Goal: Task Accomplishment & Management: Use online tool/utility

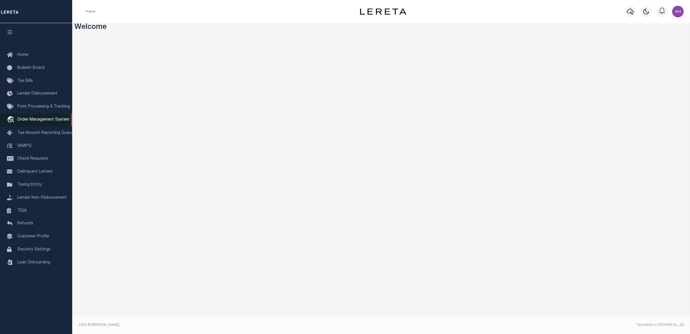
click at [51, 119] on span "Order Management System" at bounding box center [43, 120] width 52 height 4
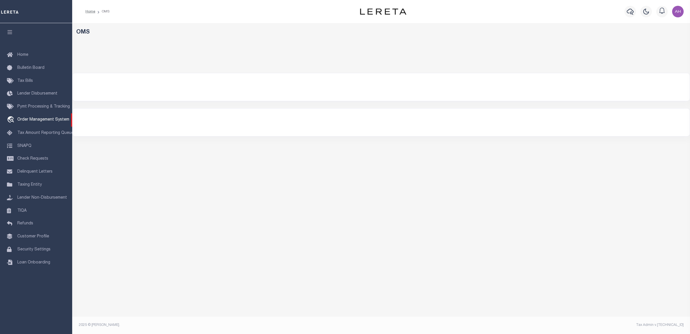
select select
select select "200"
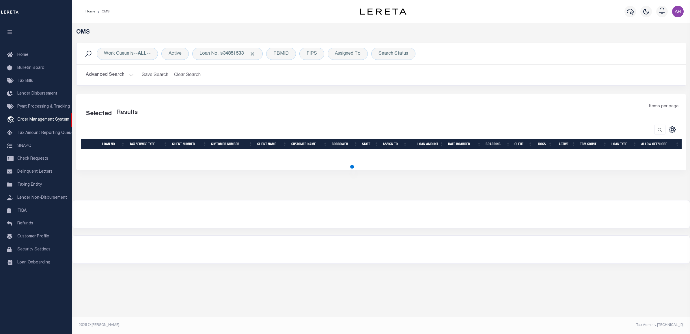
select select "200"
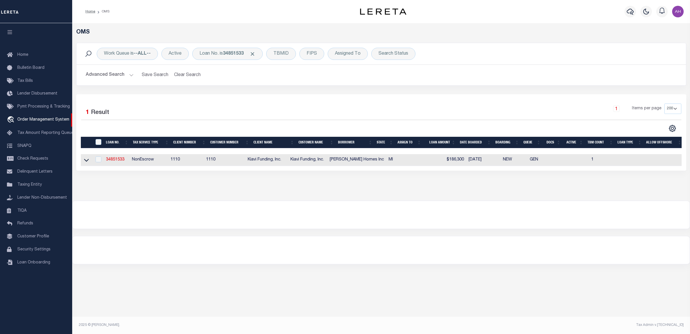
click at [135, 75] on h2 "Advanced Search Save Search Clear Search tblSearchTopScreen_dynamictable_____De…" at bounding box center [381, 74] width 601 height 11
click at [119, 77] on button "Advanced Search" at bounding box center [110, 74] width 48 height 11
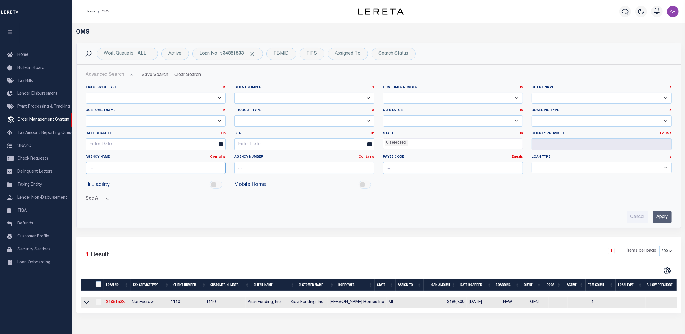
click at [166, 168] on input "text" at bounding box center [156, 168] width 140 height 12
click at [142, 171] on input "text" at bounding box center [156, 168] width 140 height 12
paste input "Bernalillo County"
type input "Bernalillo County"
click at [253, 51] on span "Click to Remove" at bounding box center [253, 54] width 6 height 6
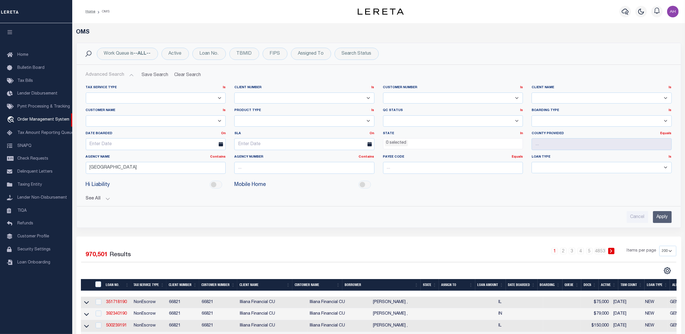
click at [666, 218] on input "Apply" at bounding box center [662, 217] width 19 height 12
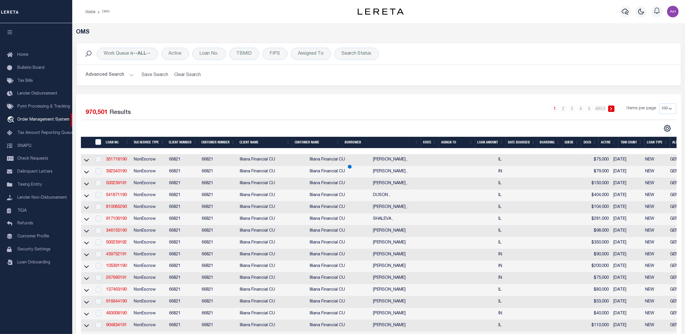
click at [123, 75] on button "Advanced Search" at bounding box center [110, 74] width 48 height 11
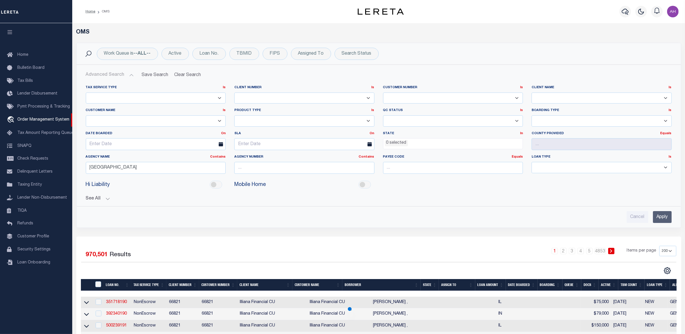
scroll to position [28, 0]
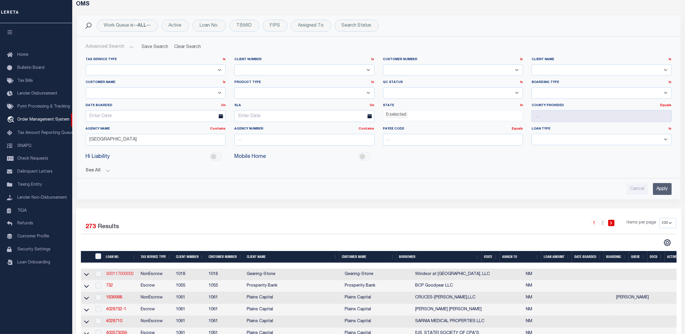
click at [125, 273] on link "300117000002" at bounding box center [120, 274] width 28 height 4
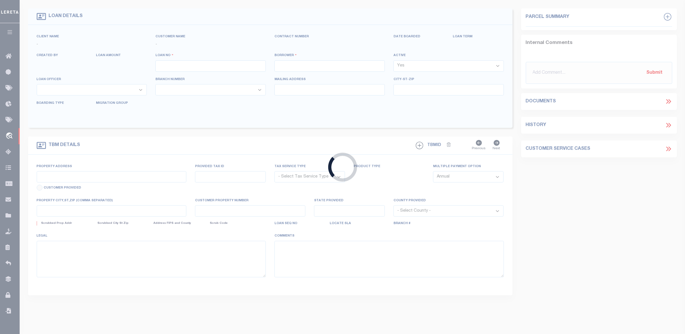
type input "300117000002"
type input "Windsor at Comanche, LLC"
select select "False"
select select
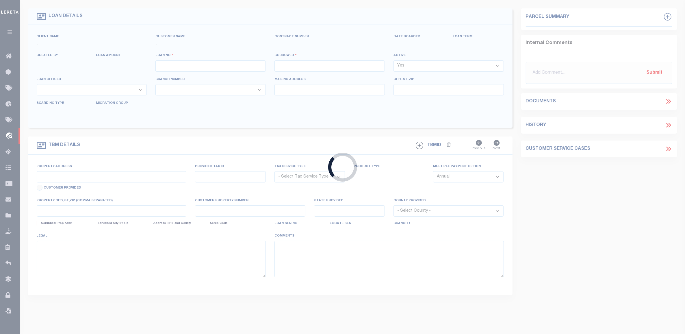
select select "NonEscrow"
select select "48"
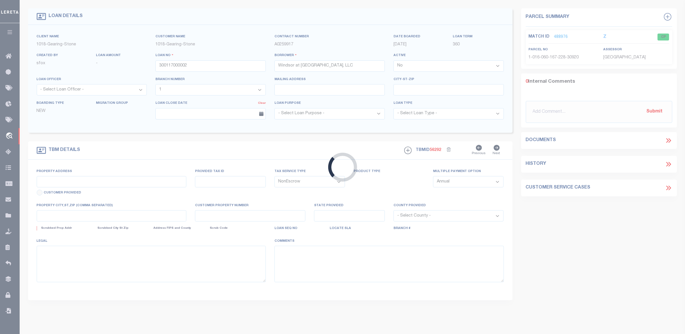
type input "2420 Comanche Road NE"
type input "1-016-060-167-228-30920"
type input "Albequerque NM"
type input "NM"
select select "Bernalillo"
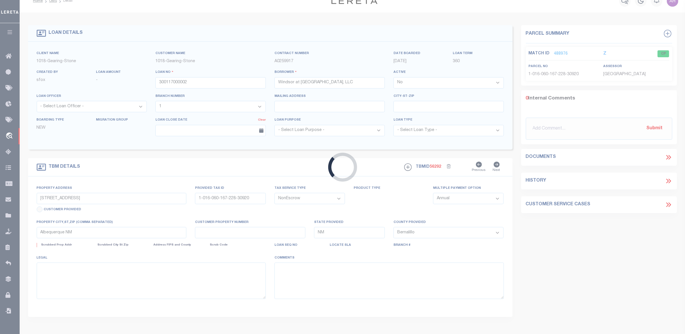
select select
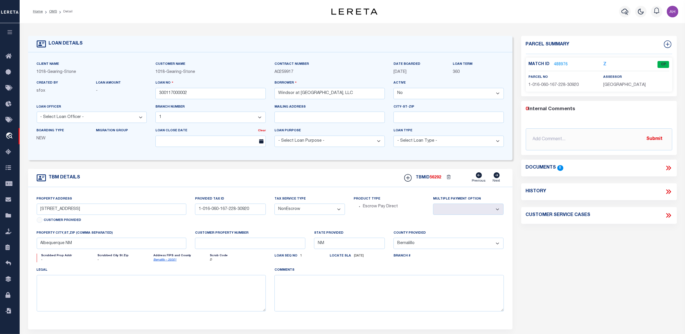
click at [561, 64] on link "488976" at bounding box center [561, 65] width 14 height 6
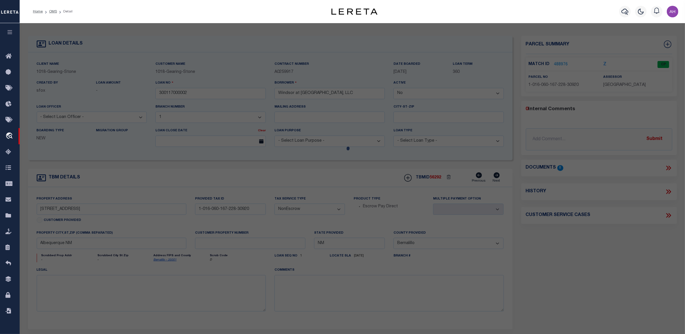
checkbox input "false"
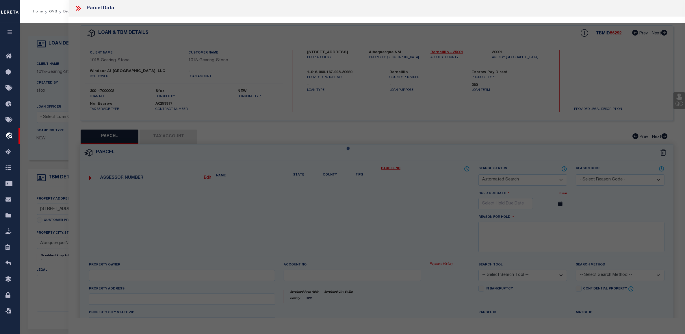
select select "CP"
checkbox input "false"
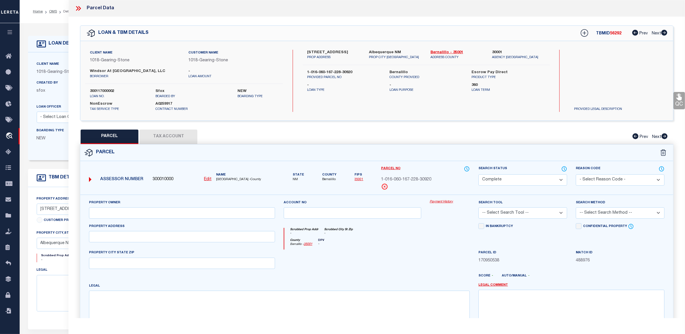
click at [169, 137] on button "Tax Account" at bounding box center [169, 136] width 58 height 14
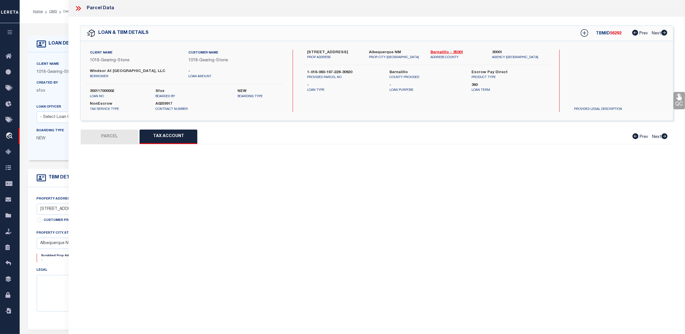
select select "100"
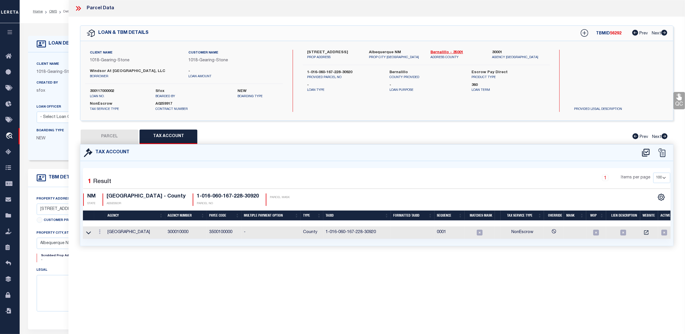
click at [80, 10] on icon at bounding box center [79, 9] width 8 height 8
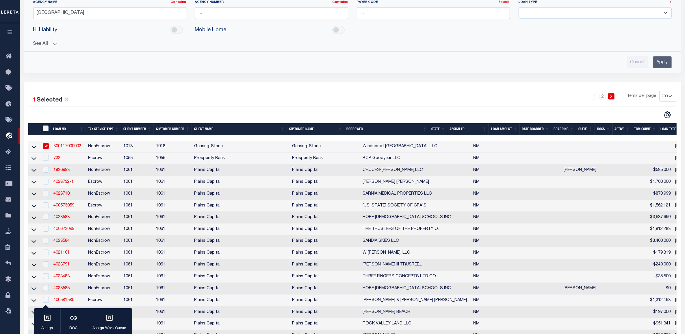
click at [71, 231] on link "400623099" at bounding box center [63, 229] width 21 height 4
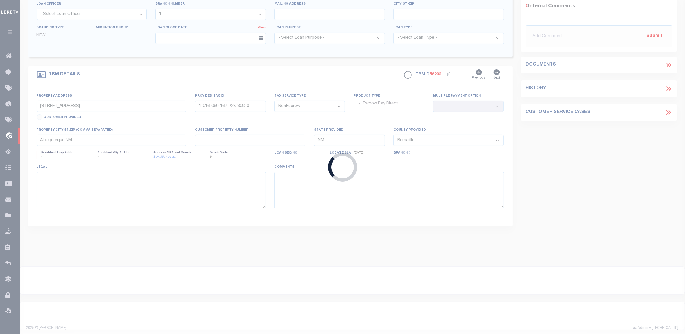
type input "400623099"
type input "THE TRUSTEES OF THE PROPERTY OF THE PROT"
select select
type input "6400 COORS BLVD NW"
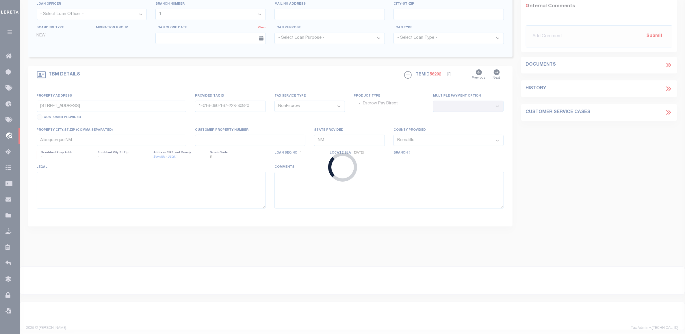
type input "ALBUQUERQUE,NM 87120-2712"
select select "1100"
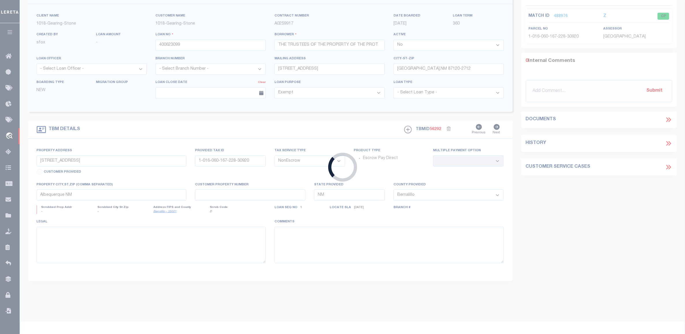
select select "3141"
select select "130"
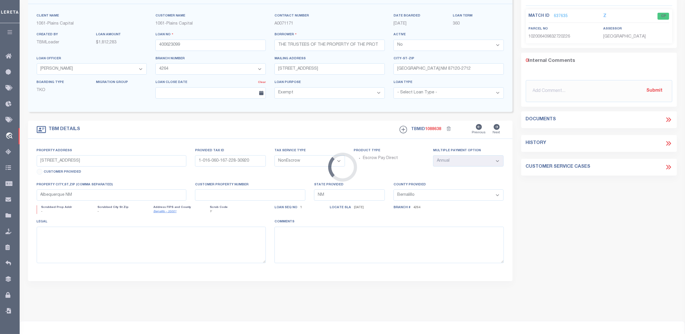
type input "8700 ALAMEDA BLVD"
select select
type input "ALBUQUERQUE NM"
select select
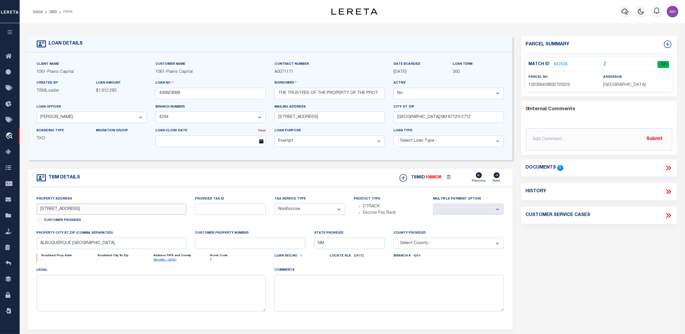
drag, startPoint x: 90, startPoint y: 212, endPoint x: 28, endPoint y: 207, distance: 61.4
click at [28, 207] on div "Property Address 8700 ALAMEDA BLVD Customer Provided Provided Tax ID Tax Servic…" at bounding box center [270, 258] width 484 height 142
click at [82, 246] on input "ALBUQUERQUE NM" at bounding box center [112, 242] width 150 height 11
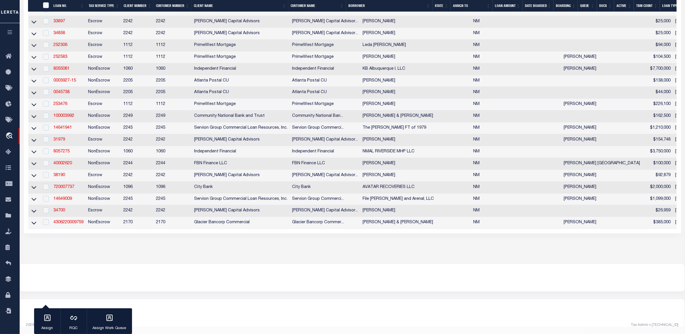
scroll to position [2497, 0]
click at [61, 212] on link "34700" at bounding box center [59, 210] width 12 height 4
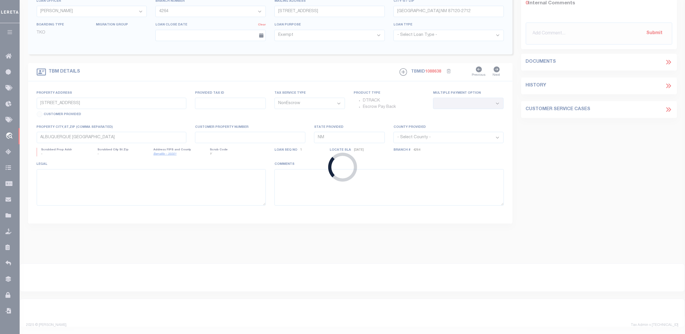
type input "34700"
type input "EULALIO C MUNIZ"
select select
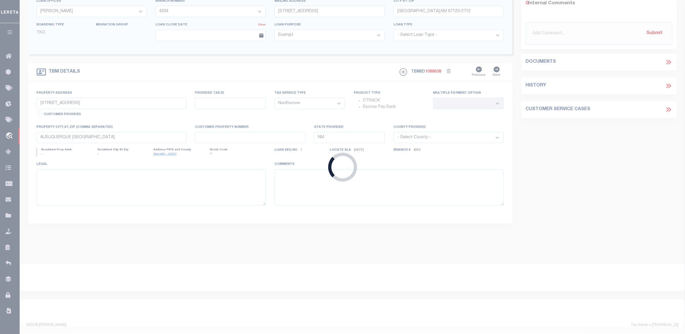
select select "Escrow"
type input "708 ANDERSON AVE SE"
type input "ALBUQUERQUE NM 87102"
select select
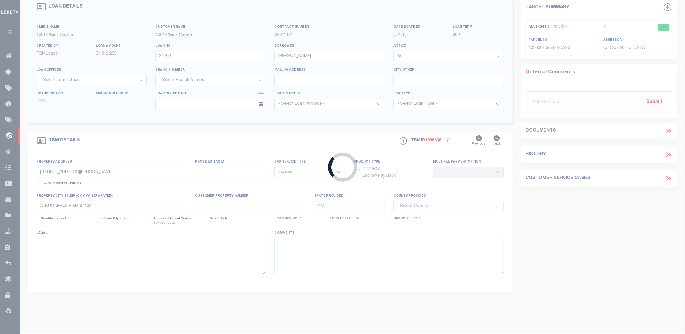
select select "6120"
select select
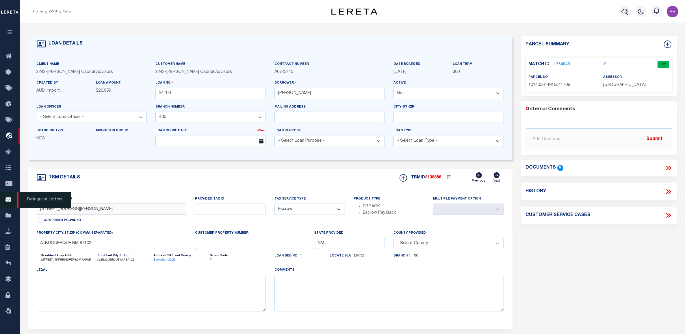
drag, startPoint x: 93, startPoint y: 210, endPoint x: 16, endPoint y: 201, distance: 77.9
click at [16, 201] on div "Home OMS Detail" at bounding box center [342, 219] width 685 height 439
click at [110, 247] on input "ALBUQUERQUE NM 87102" at bounding box center [112, 242] width 150 height 11
click at [110, 246] on input "ALBUQUERQUE NM 87102" at bounding box center [112, 242] width 150 height 11
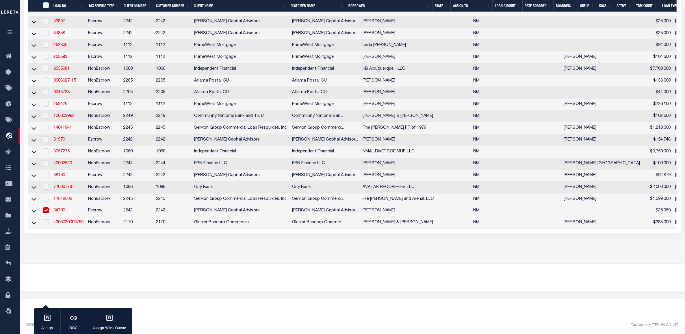
click at [61, 201] on link "14649009" at bounding box center [62, 199] width 18 height 4
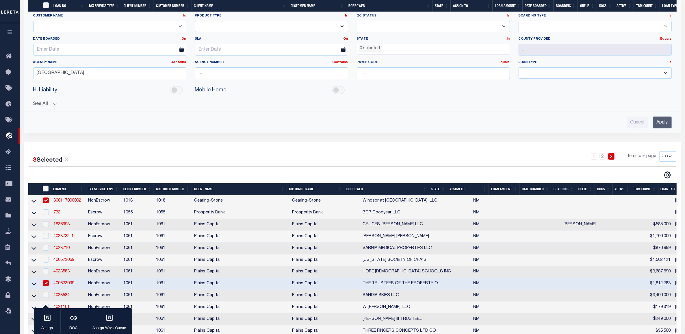
type input "14649009"
type input "File DG Coors and Arenal, LLC"
select select
type input "736 N. Pearl Street"
type input "Denver, CO 80203"
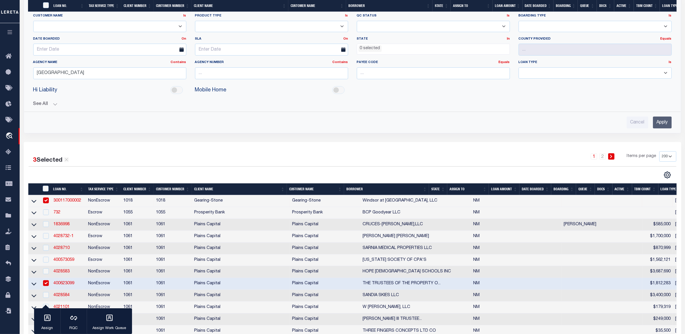
select select "NonEscrow"
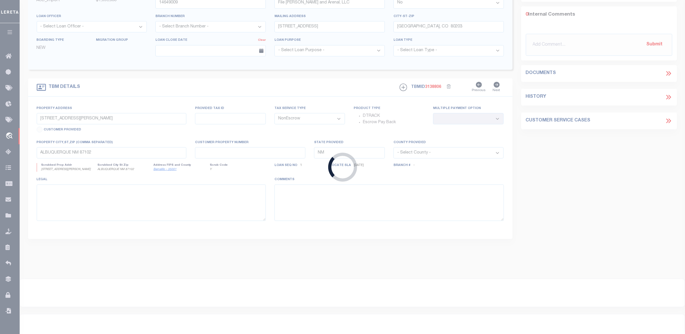
type input "1811 Coors Blvd SW"
type input "1-011-055-080 328-20106"
type input "Albuquerque, NM 87121"
type input "393"
select select
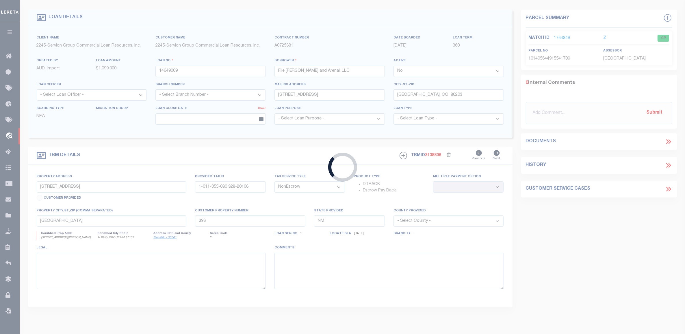
select select
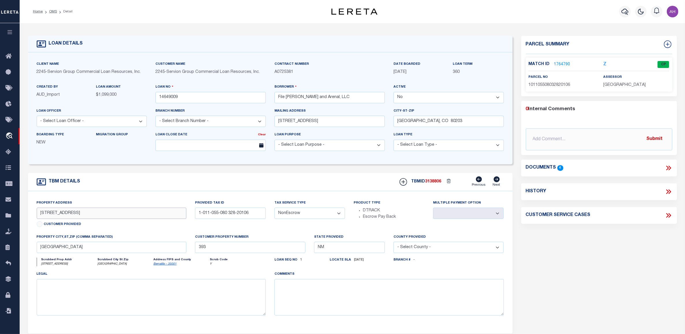
click at [122, 215] on input "1811 Coors Blvd SW" at bounding box center [112, 212] width 150 height 11
click at [77, 246] on input "Albuquerque, NM 87121" at bounding box center [112, 246] width 150 height 11
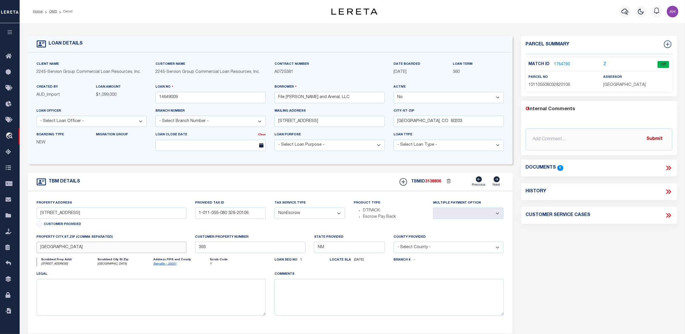
click at [77, 246] on input "Albuquerque, NM 87121" at bounding box center [112, 246] width 150 height 11
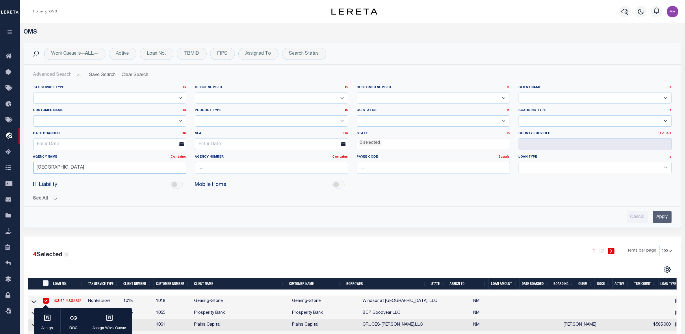
click at [54, 169] on input "Bernalillo County" at bounding box center [109, 168] width 153 height 12
paste input "Kings County (Brooklyn)"
click at [656, 216] on input "Apply" at bounding box center [662, 217] width 19 height 12
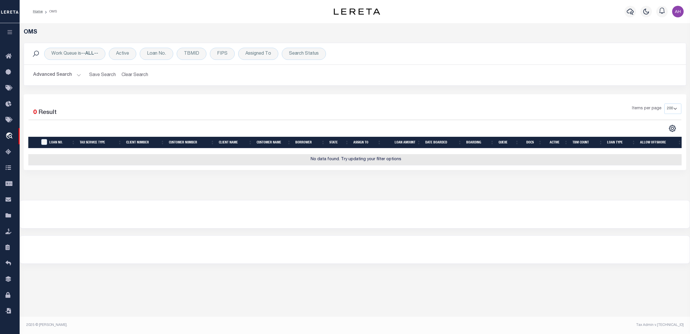
click at [59, 72] on button "Advanced Search" at bounding box center [57, 74] width 48 height 11
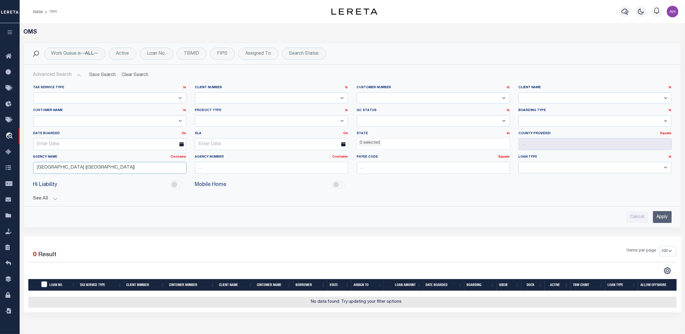
click at [53, 168] on input "Kings County (Brooklyn)" at bounding box center [109, 168] width 153 height 12
click at [77, 168] on input "Kings County (Brooklyn)" at bounding box center [109, 168] width 153 height 12
click at [96, 168] on input "Kings County (Brooklyn)" at bounding box center [109, 168] width 153 height 12
type input "Kings County"
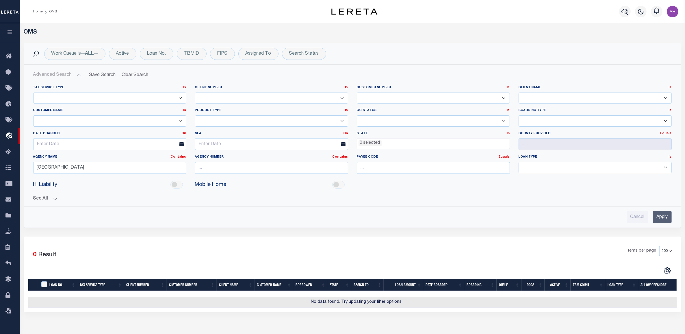
click at [400, 142] on ul "0 selected" at bounding box center [433, 142] width 153 height 8
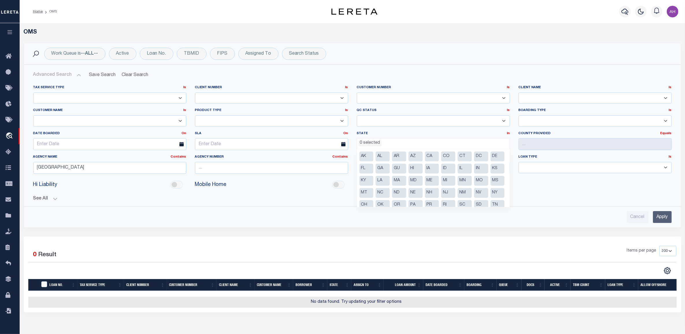
scroll to position [12, 0]
click at [490, 186] on li "NY" at bounding box center [497, 181] width 14 height 10
select select "NY"
click at [568, 194] on div "See All BORROWER Contains Contains Is Equals Equals Is" at bounding box center [352, 196] width 638 height 10
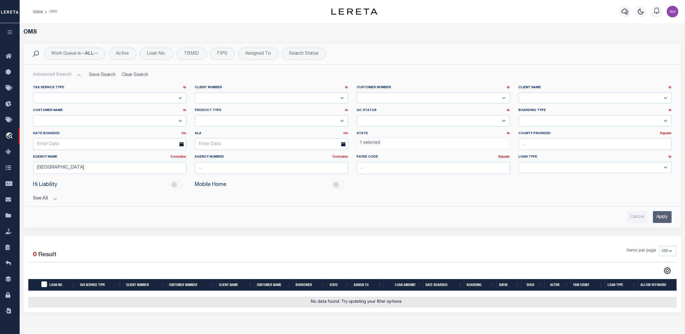
click at [658, 217] on input "Apply" at bounding box center [662, 217] width 19 height 12
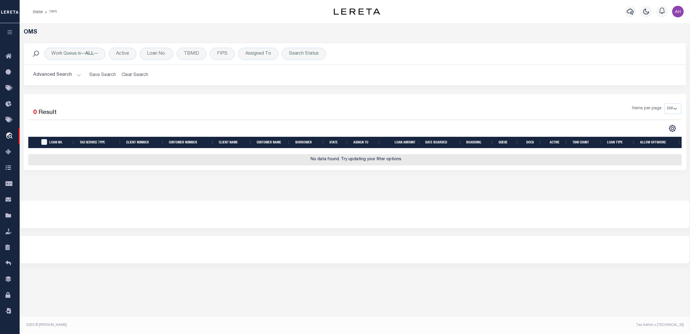
click at [67, 76] on button "Advanced Search" at bounding box center [57, 74] width 48 height 11
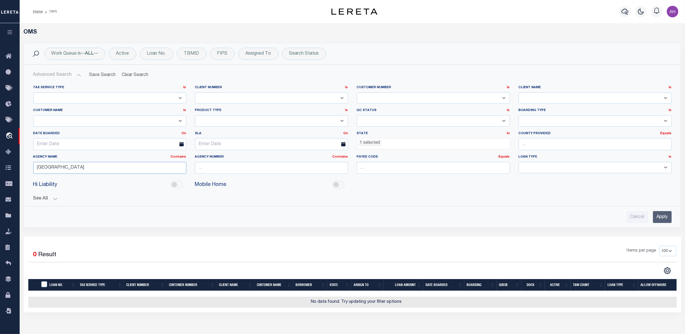
click at [110, 170] on input "Kings County" at bounding box center [109, 168] width 153 height 12
click at [142, 164] on input "Kings County" at bounding box center [109, 168] width 153 height 12
paste input "ERIE COUNTY ECIDA"
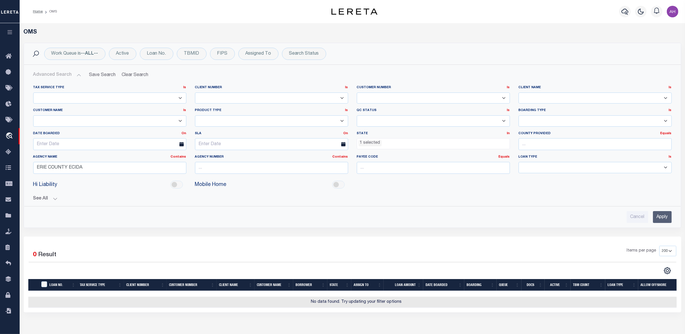
click at [647, 219] on div "Cancel Apply" at bounding box center [352, 217] width 638 height 12
click at [659, 218] on input "Apply" at bounding box center [662, 217] width 19 height 12
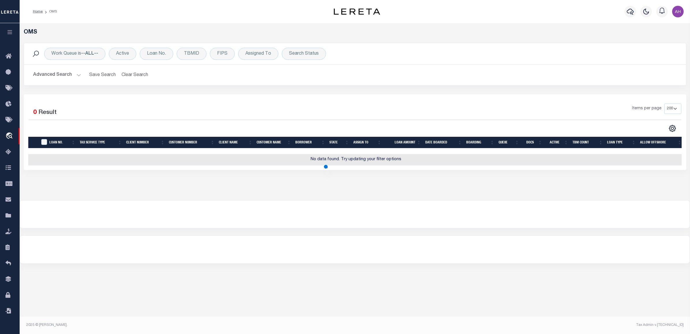
click at [50, 76] on button "Advanced Search" at bounding box center [57, 74] width 48 height 11
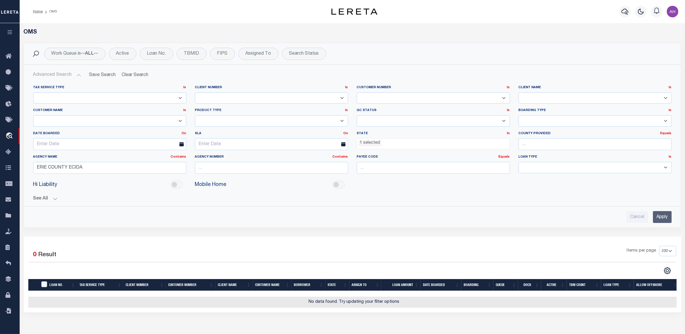
scroll to position [84, 0]
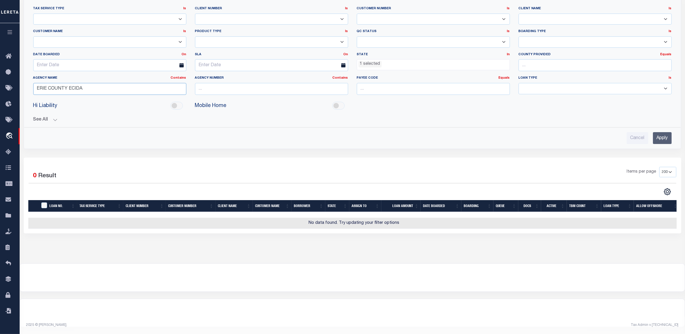
click at [113, 86] on input "ERIE COUNTY ECIDA" at bounding box center [109, 89] width 153 height 12
paste input "FRANKLIN COUNTY IDA (PILOT)"
click at [666, 133] on input "Apply" at bounding box center [662, 138] width 19 height 12
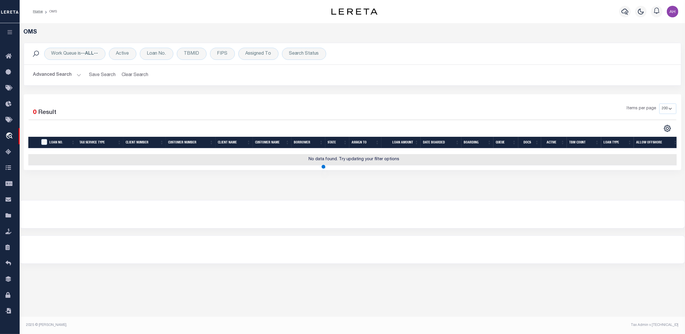
scroll to position [0, 0]
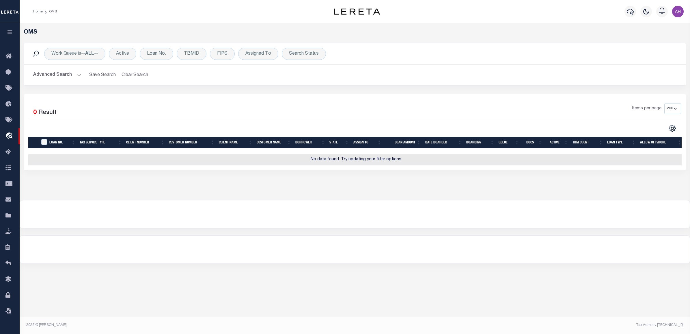
click at [61, 74] on button "Advanced Search" at bounding box center [57, 74] width 48 height 11
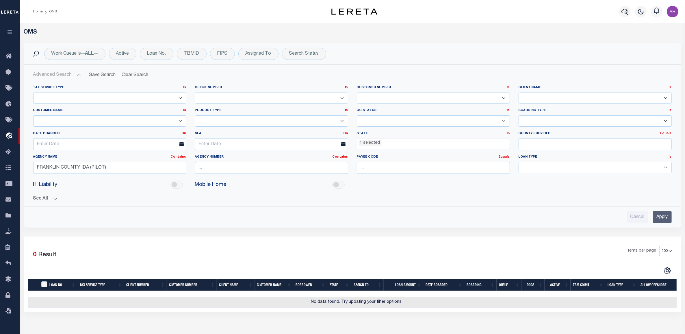
click at [425, 142] on ul "1 selected" at bounding box center [433, 142] width 153 height 8
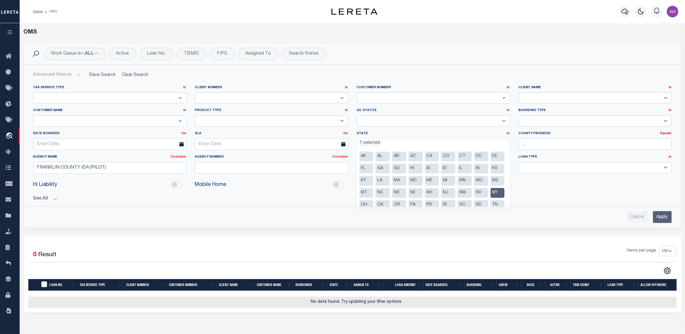
click at [430, 54] on div "Work Queue is --ALL-- Active Loan No. TBMID FIPS Assigned To Search Status Sear…" at bounding box center [353, 54] width 648 height 12
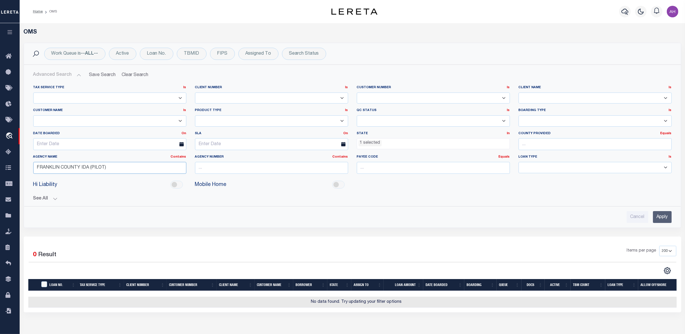
click at [124, 165] on input "FRANKLIN COUNTY IDA (PILOT)" at bounding box center [109, 168] width 153 height 12
paste input "ERIE COUNTY IDA (TONAWANDA CITY"
click at [667, 221] on input "Apply" at bounding box center [662, 217] width 19 height 12
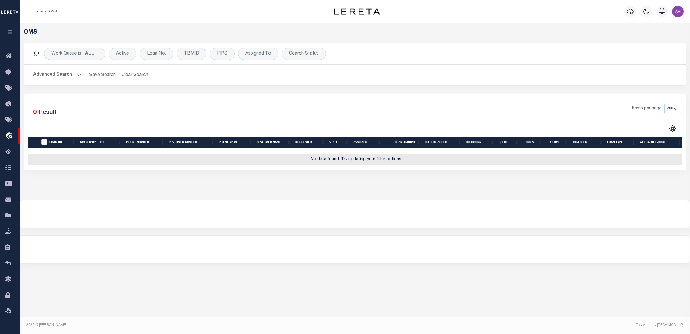
click at [42, 83] on div "Advanced Search Save Search Clear Search tblSearchTopScreen_dynamictable_____De…" at bounding box center [355, 75] width 662 height 21
click at [54, 77] on button "Advanced Search" at bounding box center [57, 74] width 48 height 11
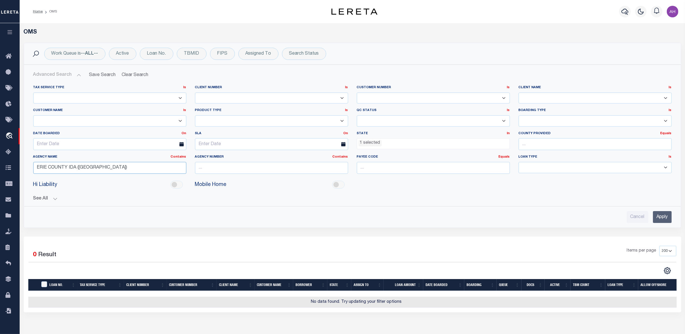
click at [88, 171] on input "ERIE COUNTY IDA (TONAWANDA CITY)" at bounding box center [109, 168] width 153 height 12
paste input "JEFFERSON COUNTY PILOT"
drag, startPoint x: 49, startPoint y: 169, endPoint x: -3, endPoint y: 168, distance: 51.1
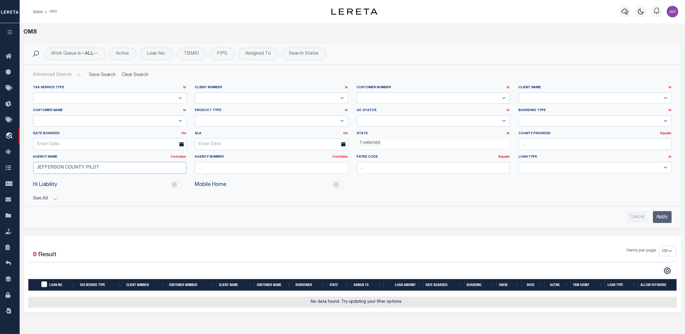
click at [0, 168] on html "Home OMS" at bounding box center [342, 206] width 685 height 412
click at [657, 217] on input "Apply" at bounding box center [662, 217] width 19 height 12
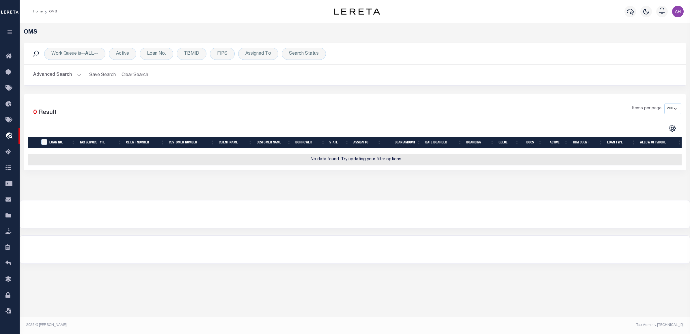
click at [70, 73] on button "Advanced Search" at bounding box center [57, 74] width 48 height 11
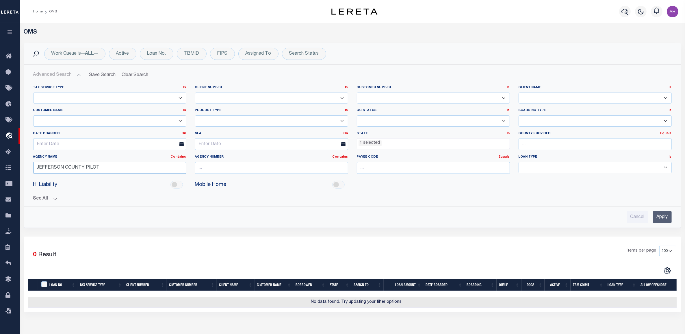
click at [65, 166] on input "JEFFERSON COUNTY PILOT" at bounding box center [109, 168] width 153 height 12
paste input "LIVINGSTON COUNTY IDA (PILOT)"
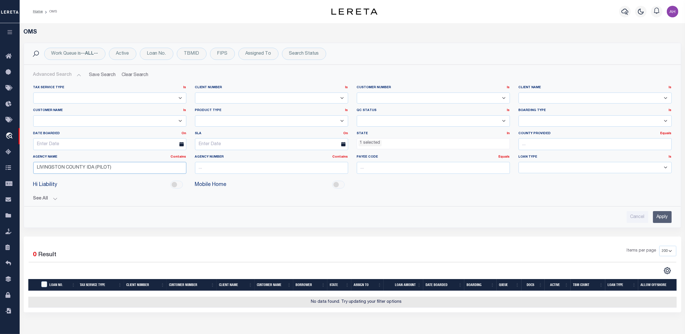
type input "LIVINGSTON COUNTY IDA (PILOT)"
click at [665, 218] on input "Apply" at bounding box center [662, 217] width 19 height 12
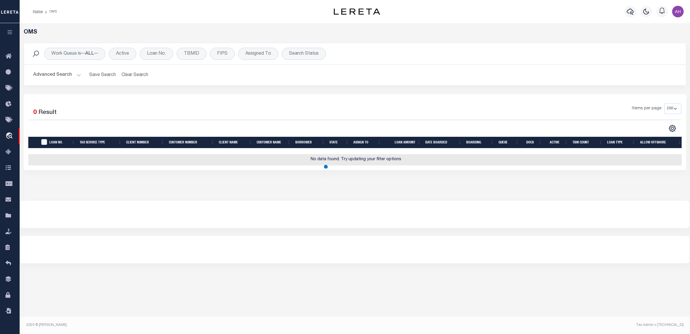
click at [51, 75] on button "Advanced Search" at bounding box center [57, 74] width 48 height 11
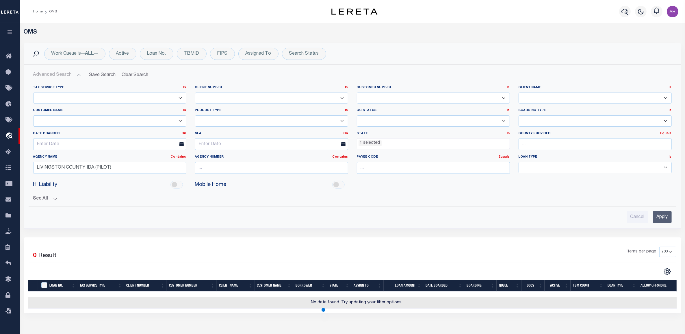
click at [417, 145] on ul "1 selected" at bounding box center [433, 142] width 153 height 8
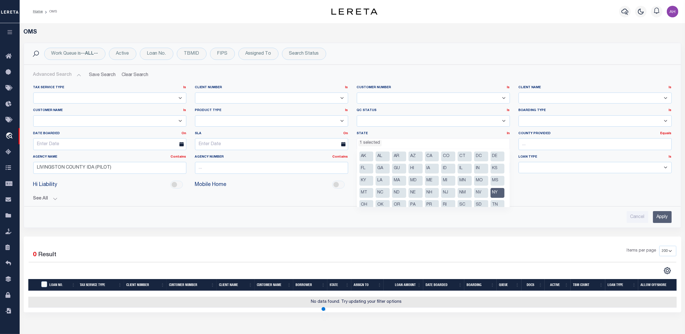
scroll to position [29, 0]
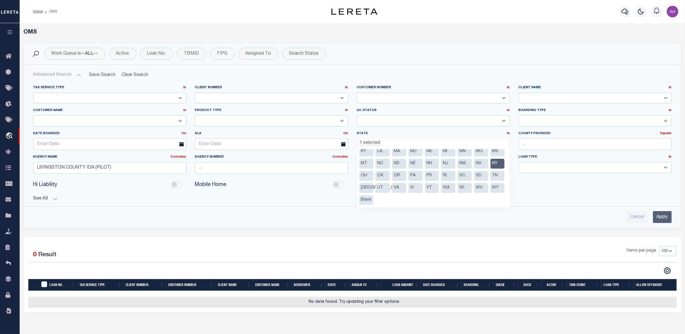
click at [483, 42] on div "OMS" at bounding box center [352, 36] width 666 height 14
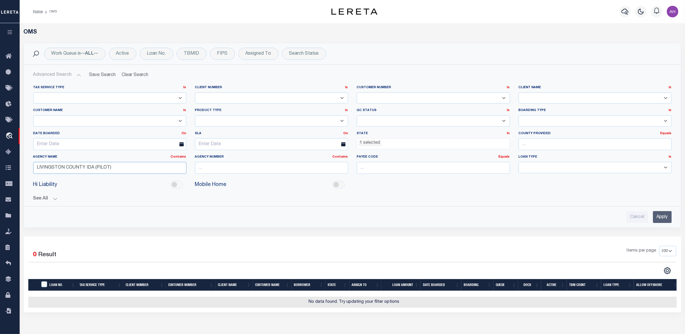
click at [150, 166] on input "LIVINGSTON COUNTY IDA (PILOT)" at bounding box center [109, 168] width 153 height 12
click at [668, 215] on input "Apply" at bounding box center [662, 217] width 19 height 12
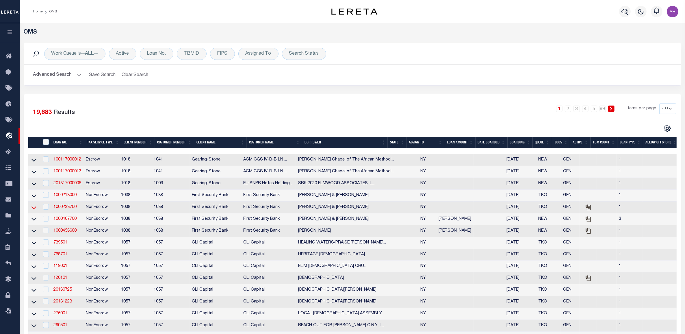
click at [33, 209] on icon at bounding box center [33, 207] width 5 height 6
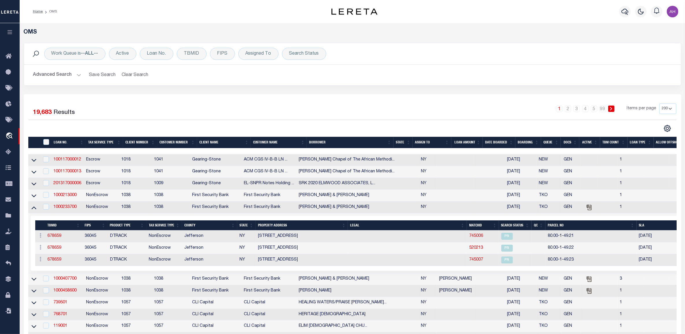
click at [33, 209] on icon at bounding box center [33, 207] width 5 height 6
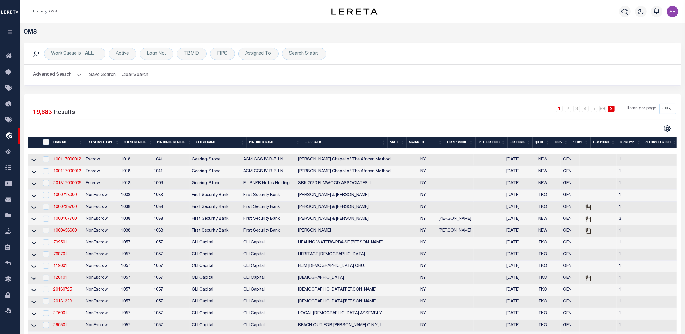
click at [67, 75] on button "Advanced Search" at bounding box center [57, 74] width 48 height 11
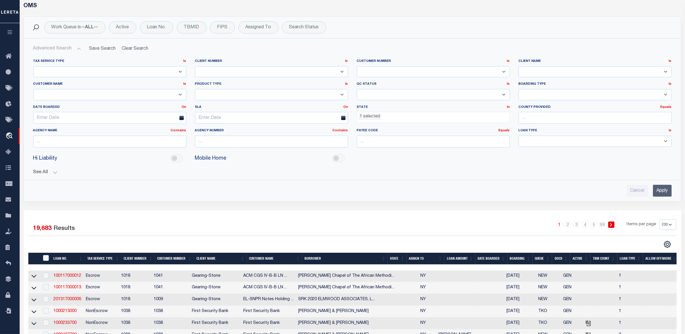
scroll to position [260, 0]
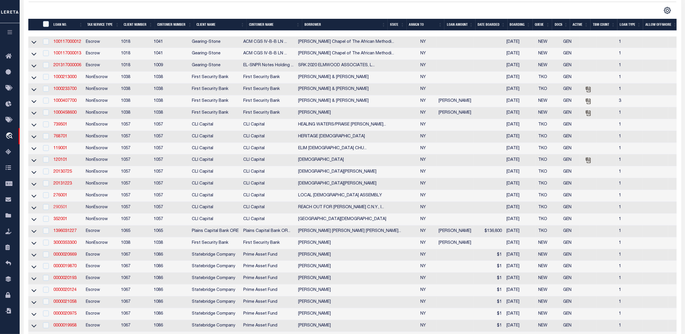
click at [61, 209] on link "290501" at bounding box center [60, 207] width 14 height 4
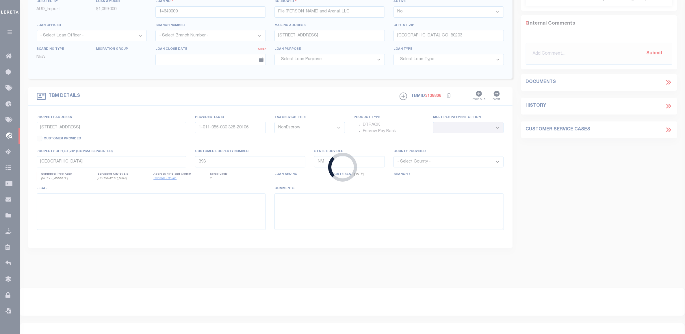
type input "290501"
type input "REACH OUT FOR CHRIST C.N.Y., INC."
select select
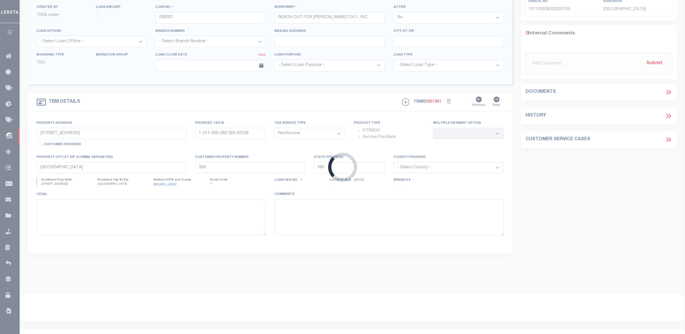
scroll to position [12, 0]
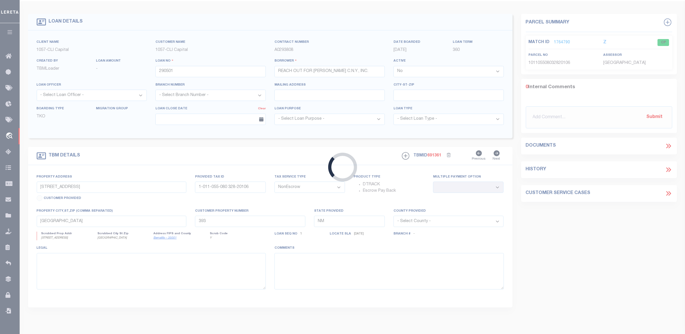
type input "318 Johnson Rd"
type input "Freeville, NY 13068"
type input "NY"
select select "[PERSON_NAME]"
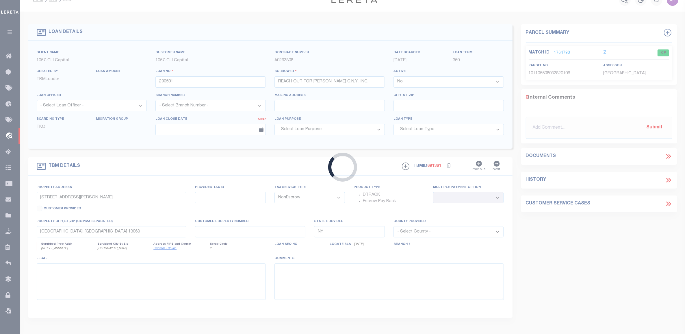
select select "118"
select select
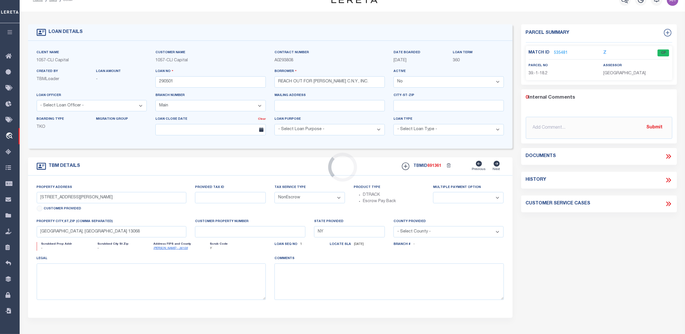
scroll to position [0, 0]
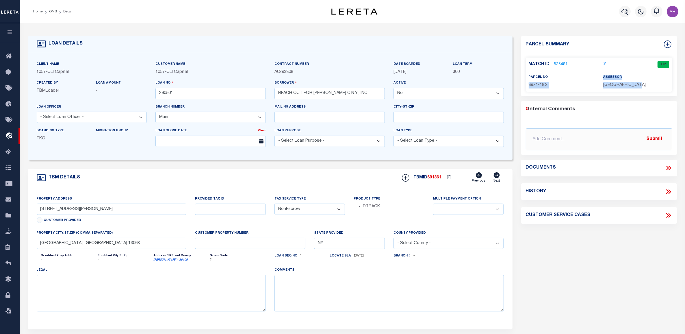
drag, startPoint x: 644, startPoint y: 83, endPoint x: 588, endPoint y: 79, distance: 56.7
click at [588, 79] on div "parcel no 39.-1-18.2 assessor TOMPKINS COUNTY" at bounding box center [598, 81] width 149 height 14
click at [556, 62] on link "535481" at bounding box center [561, 65] width 14 height 6
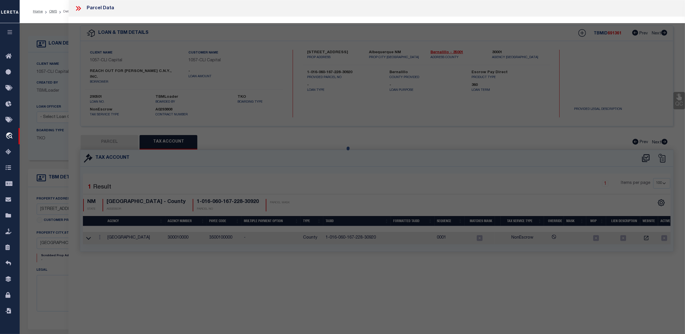
select select "AS"
checkbox input "false"
select select "CP"
type input "REACH OUT FOR CHRIST C.N.Y., INC."
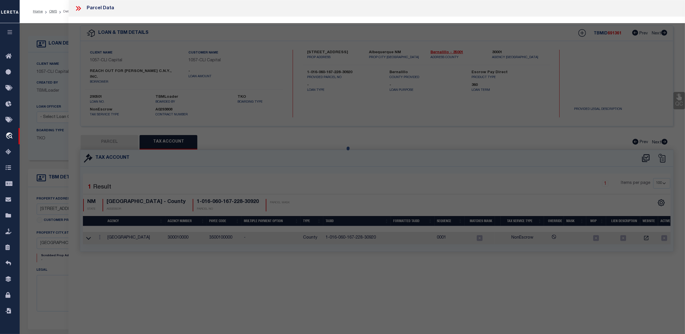
type input "318 Johnson Rd"
type input "NY"
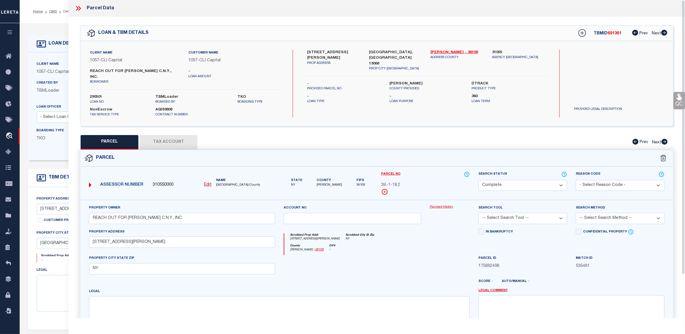
click at [160, 135] on button "Tax Account" at bounding box center [169, 142] width 58 height 14
select select "100"
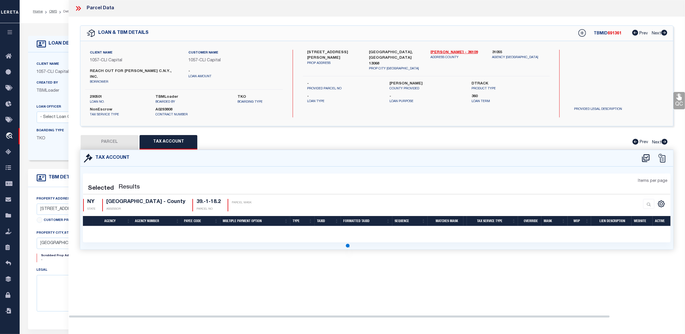
select select "100"
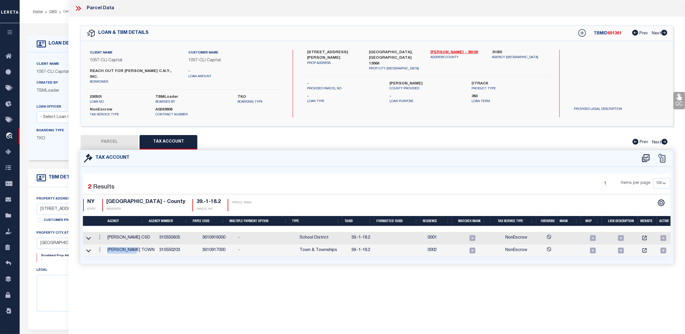
drag, startPoint x: 141, startPoint y: 245, endPoint x: 109, endPoint y: 244, distance: 32.4
click at [109, 244] on td "DRYDEN TOWN" at bounding box center [131, 250] width 52 height 12
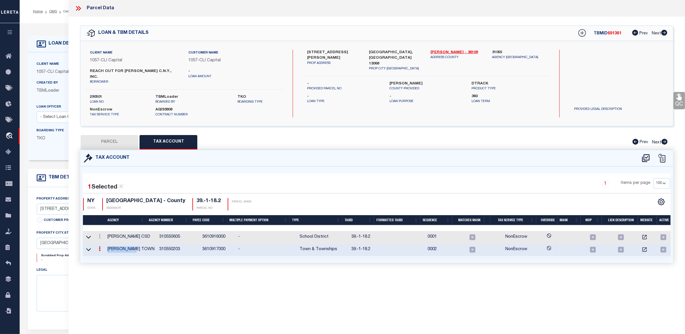
copy td "DRYDEN TOWN"
click at [77, 6] on icon at bounding box center [79, 9] width 8 height 8
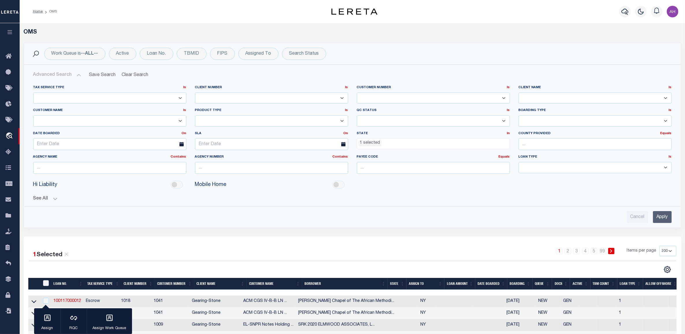
click at [51, 197] on button "See All" at bounding box center [352, 198] width 638 height 5
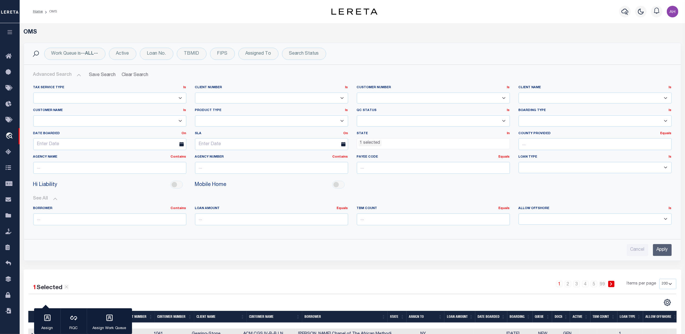
click at [49, 200] on button "See All" at bounding box center [352, 198] width 638 height 5
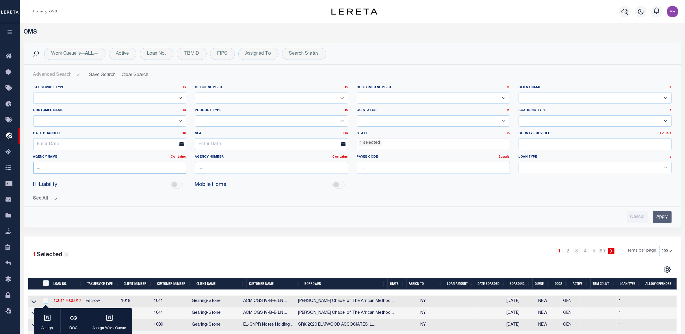
click at [118, 165] on input "text" at bounding box center [109, 168] width 153 height 12
paste input "DRYDEN TOWN"
click at [664, 221] on input "Apply" at bounding box center [662, 217] width 19 height 12
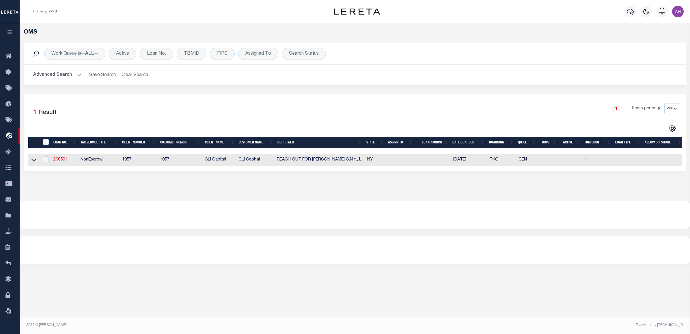
click at [56, 75] on button "Advanced Search" at bounding box center [57, 74] width 48 height 11
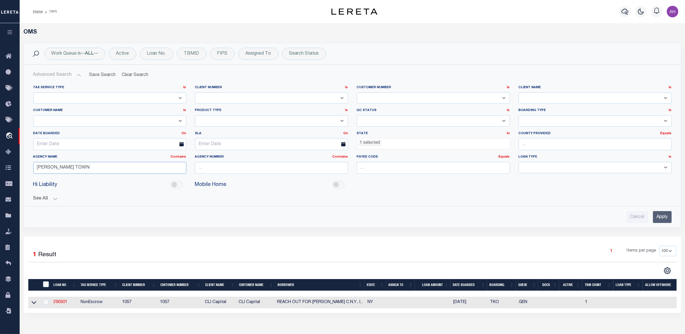
click at [40, 168] on input "DRYDEN TOWN" at bounding box center [109, 168] width 153 height 12
type input "TOWN"
click at [663, 217] on input "Apply" at bounding box center [662, 217] width 19 height 12
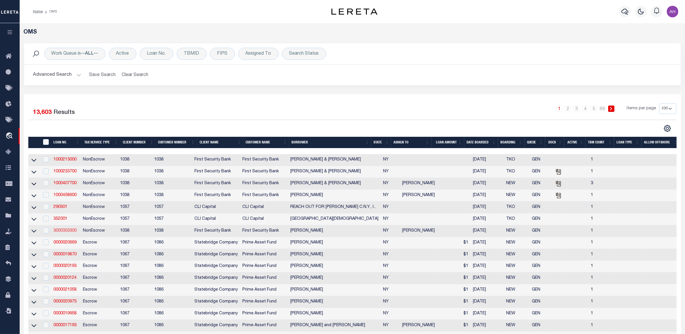
click at [67, 233] on link "3000353300" at bounding box center [64, 230] width 23 height 4
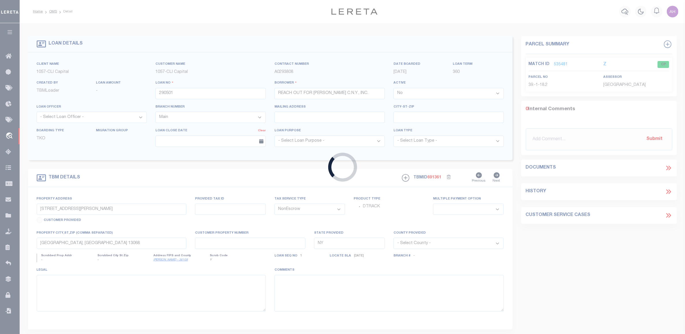
type input "3000353300"
type input "Clinton Morrison"
select select
type input "65 Mendonshire Hts"
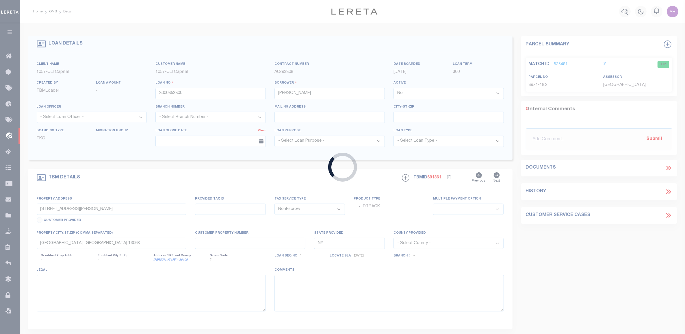
type input "Honeoye Falls NY 14472"
select select "Monroe"
select select "4627"
select select "37"
select select
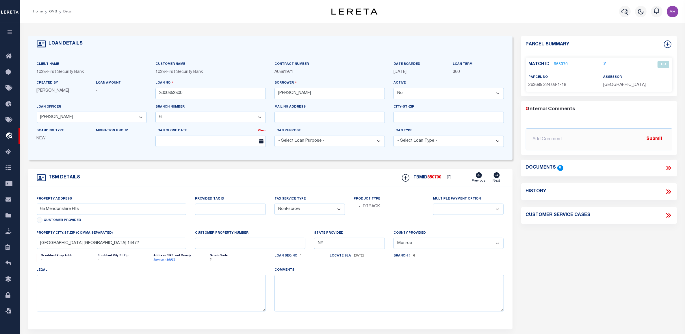
click at [557, 62] on link "655070" at bounding box center [561, 65] width 14 height 6
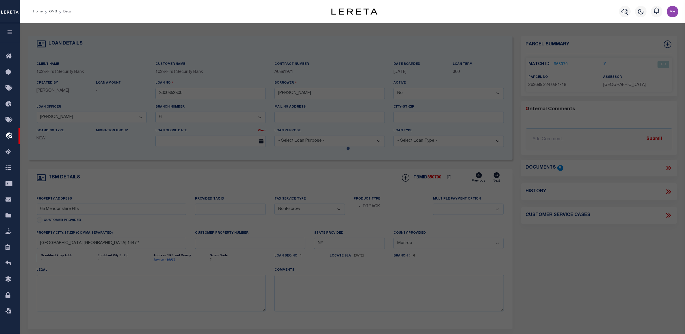
select select "AS"
checkbox input "false"
select select "PR"
type input "65 Mendonshire Hts"
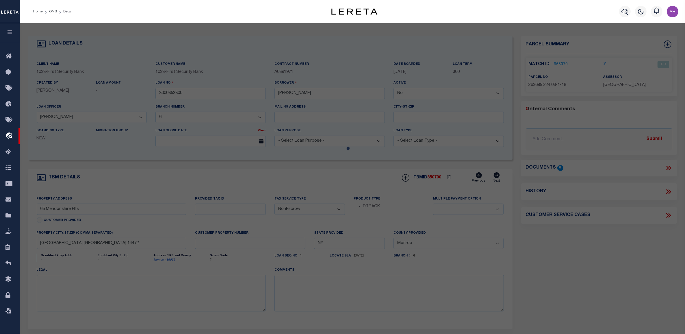
type input "Honeoye falls NY 14472"
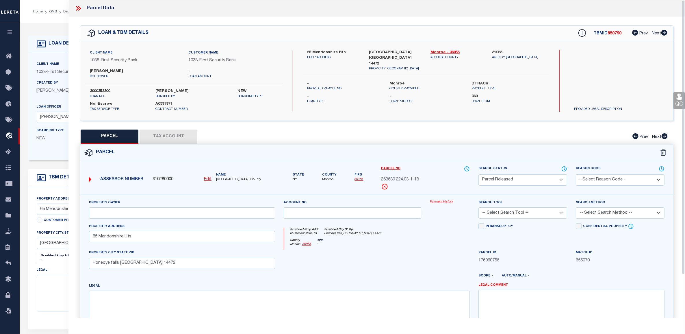
click at [153, 136] on button "Tax Account" at bounding box center [169, 136] width 58 height 14
select select "100"
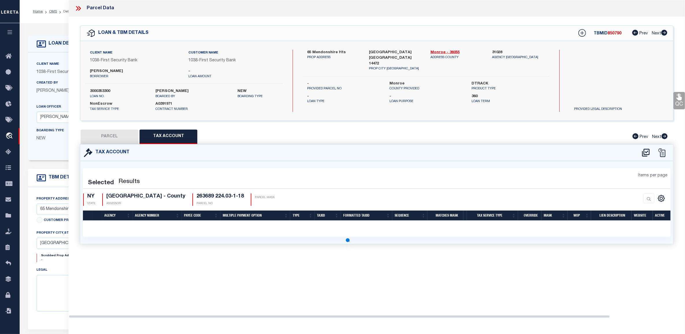
select select "100"
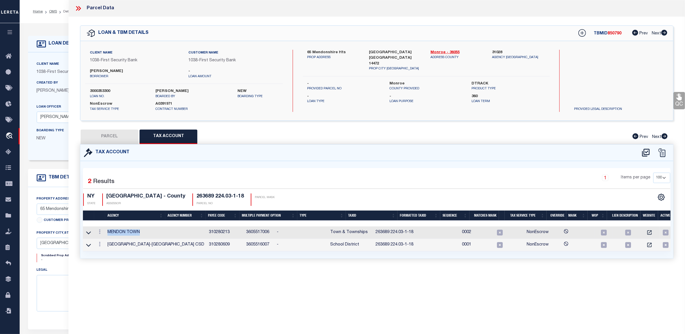
drag, startPoint x: 146, startPoint y: 232, endPoint x: 106, endPoint y: 231, distance: 39.9
click at [106, 231] on td "MENDON TOWN" at bounding box center [155, 232] width 101 height 12
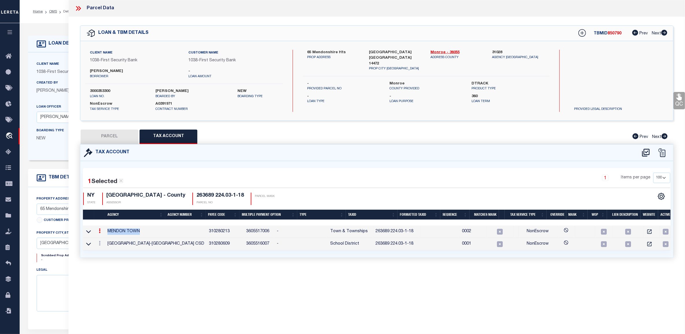
copy td "MENDON TOWN"
click at [200, 172] on div "1 Selected 2 Results" at bounding box center [153, 179] width 140 height 14
click at [79, 9] on icon at bounding box center [79, 9] width 8 height 8
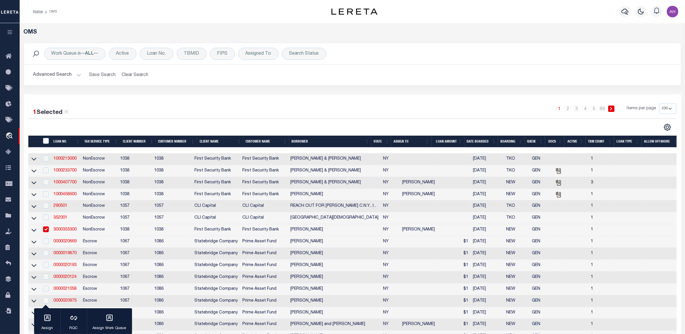
click at [65, 74] on button "Advanced Search" at bounding box center [57, 74] width 48 height 11
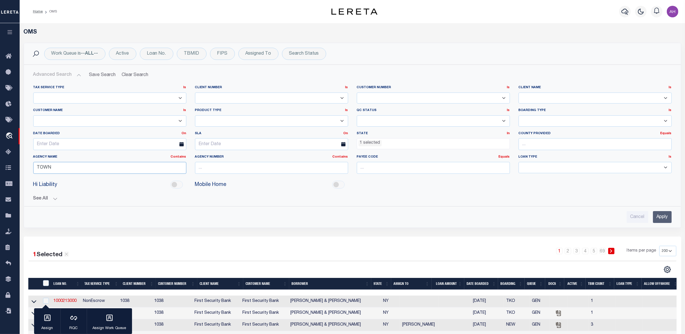
click at [47, 167] on input "TOWN" at bounding box center [109, 168] width 153 height 12
paste input "MENDON"
type input "MENDON TOWN"
click at [658, 217] on input "Apply" at bounding box center [662, 217] width 19 height 12
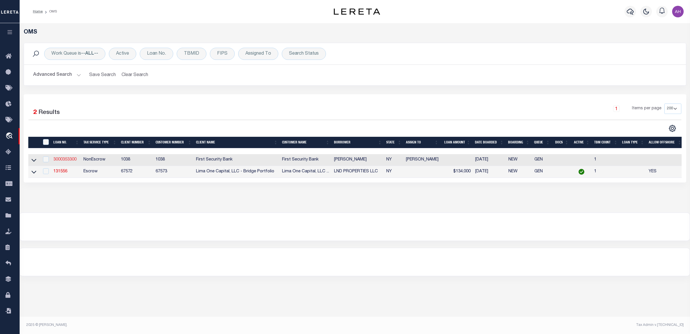
click at [70, 159] on link "3000353300" at bounding box center [64, 159] width 23 height 4
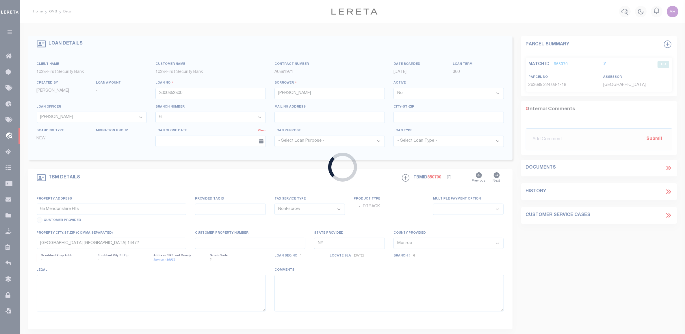
select select "4627"
select select "37"
select select
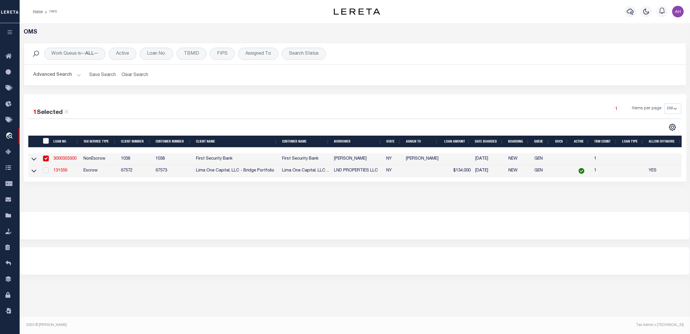
click at [68, 78] on button "Advanced Search" at bounding box center [57, 74] width 48 height 11
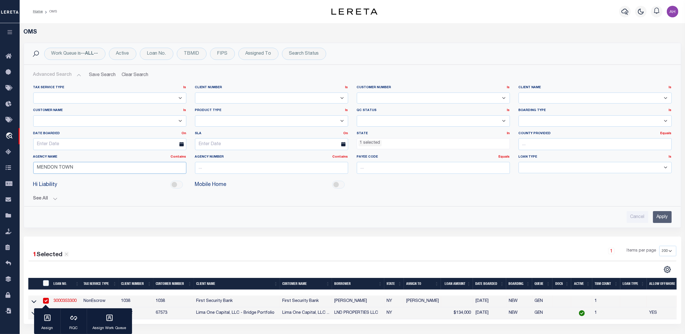
click at [46, 168] on input "MENDON TOWN" at bounding box center [109, 168] width 153 height 12
click at [658, 217] on input "Apply" at bounding box center [662, 217] width 19 height 12
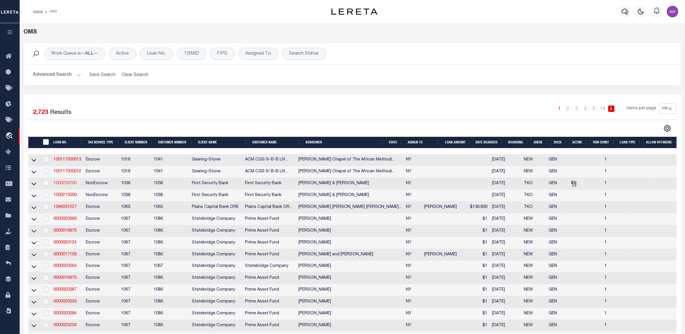
drag, startPoint x: 68, startPoint y: 189, endPoint x: 68, endPoint y: 184, distance: 4.9
click at [63, 77] on button "Advanced Search" at bounding box center [57, 74] width 48 height 11
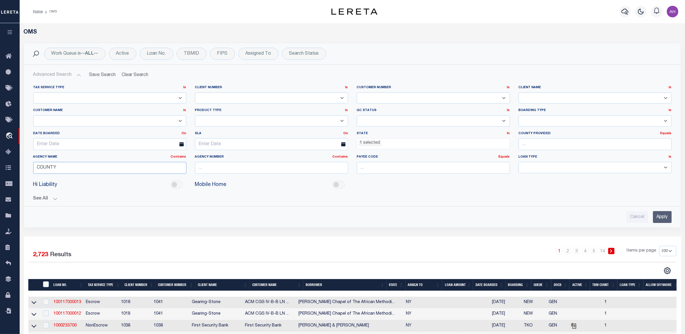
click at [49, 170] on input "COUNTY" at bounding box center [109, 168] width 153 height 12
paste input "OSWEGO CI"
type input "[GEOGRAPHIC_DATA]"
click at [665, 218] on input "Apply" at bounding box center [662, 217] width 19 height 12
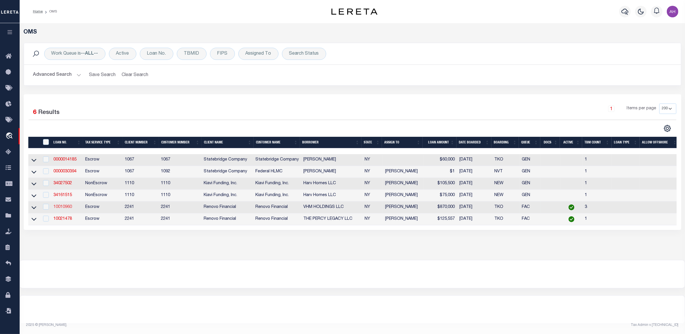
click at [60, 209] on link "10010960" at bounding box center [62, 207] width 18 height 4
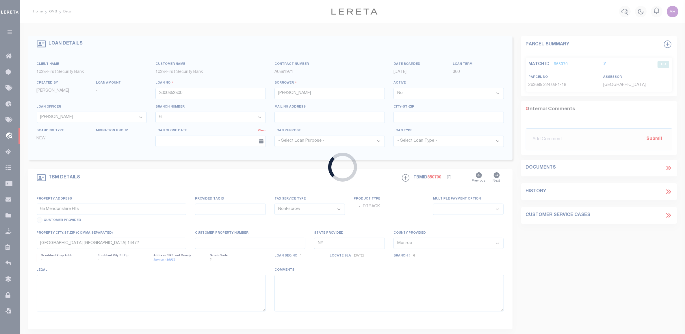
type input "10010960"
type input "VHM HOLDINGS LLC"
select select "True"
select select
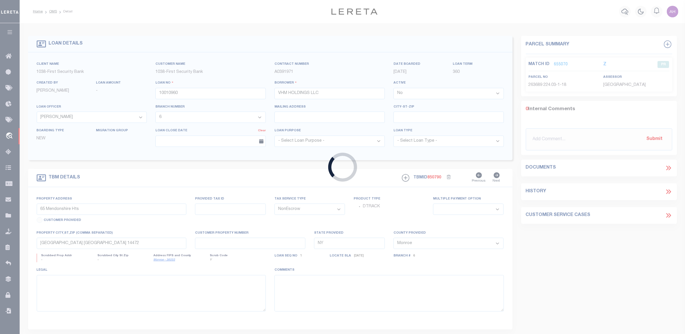
type input "5308 13TH AVE STE 270"
type input "BROOKLYN NY 11219-5198 NULL"
select select "10"
select select "Escrow"
select select "25067"
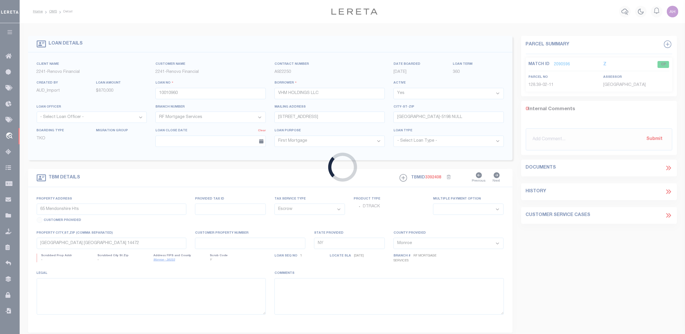
type input "53 E SENECA ST"
type input "351200-128.39-02-11"
type input "OSWEGO NY 13126"
type input "a0kUS000006jcU0"
select select
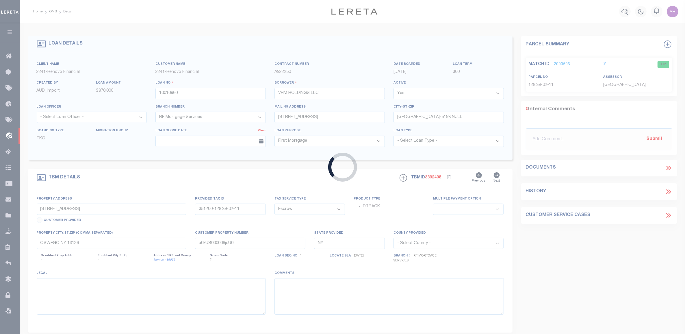
select select
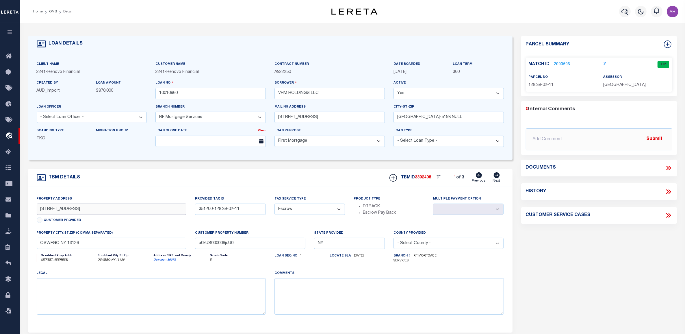
drag, startPoint x: 81, startPoint y: 211, endPoint x: 24, endPoint y: 207, distance: 57.3
click at [24, 207] on div "TBM DETAILS TBMID 3392408" at bounding box center [270, 250] width 493 height 163
click at [63, 243] on input "OSWEGO NY 13126" at bounding box center [112, 242] width 150 height 11
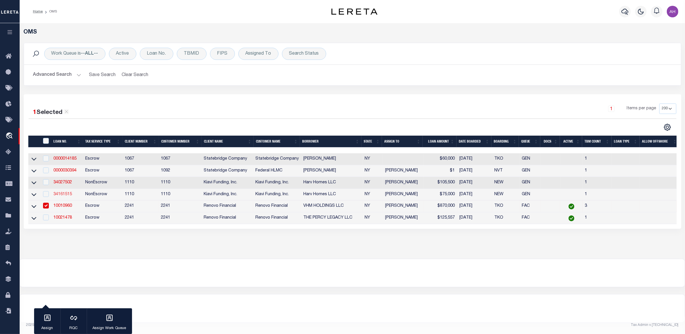
click at [61, 196] on link "34161515" at bounding box center [62, 194] width 18 height 4
type input "34161515"
type input "Harv Homes LLC"
select select "False"
select select
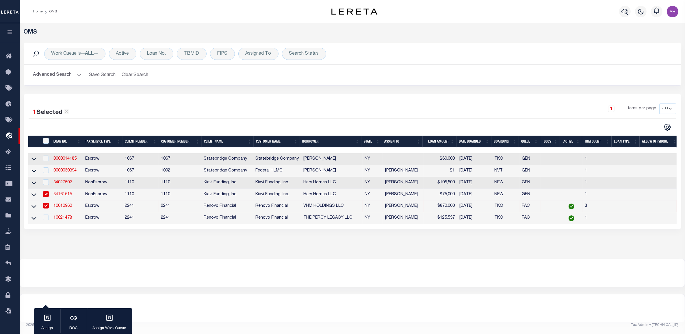
select select "NonEscrow"
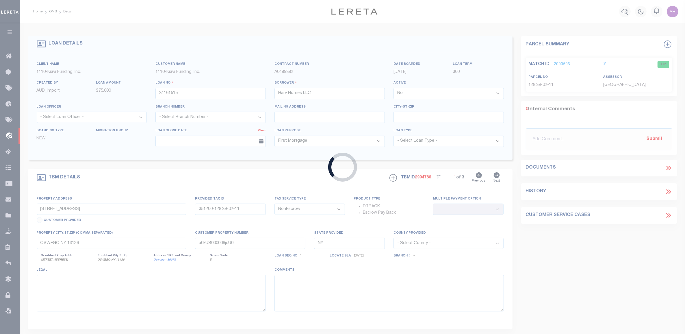
type input "243 East 7th Street"
type input "Oswego NY 13126"
select select
select select "3485"
select select
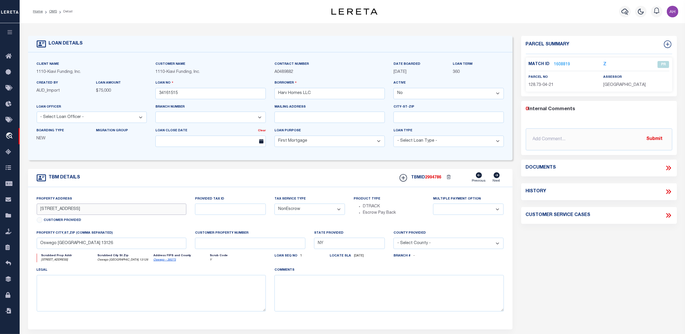
click at [80, 209] on input "243 East 7th Street" at bounding box center [112, 208] width 150 height 11
click at [62, 247] on input "Oswego NY 13126" at bounding box center [112, 242] width 150 height 11
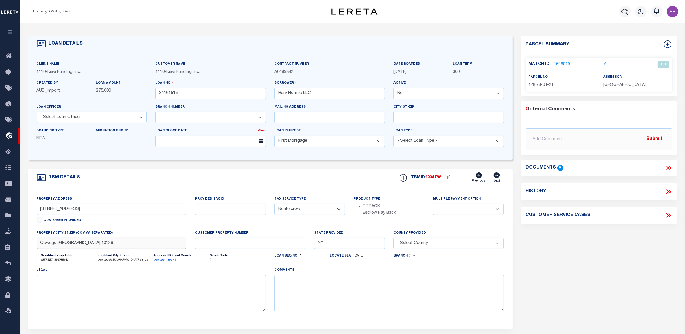
click at [62, 247] on input "Oswego NY 13126" at bounding box center [112, 242] width 150 height 11
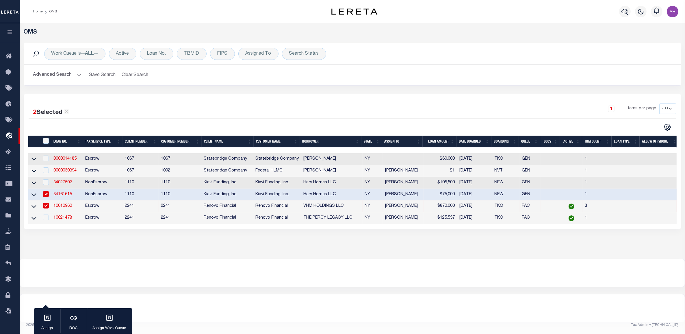
click at [67, 78] on button "Advanced Search" at bounding box center [57, 74] width 48 height 11
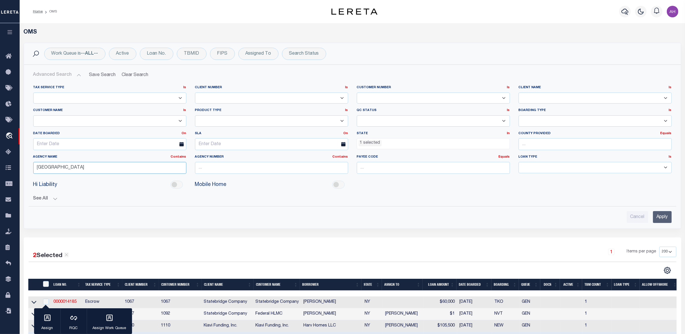
click at [56, 166] on input "[GEOGRAPHIC_DATA]" at bounding box center [109, 168] width 153 height 12
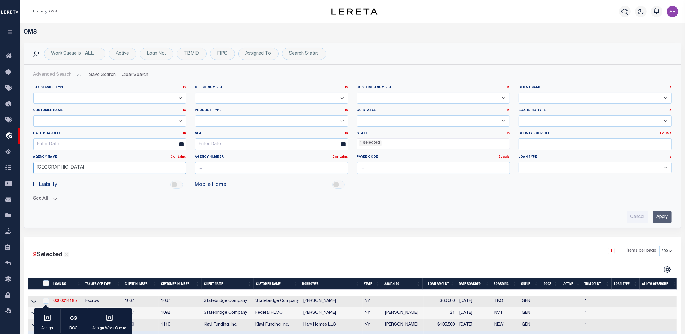
click at [56, 166] on input "[GEOGRAPHIC_DATA]" at bounding box center [109, 168] width 153 height 12
paste input "RICHMOND COUN"
click at [666, 219] on input "Apply" at bounding box center [662, 217] width 19 height 12
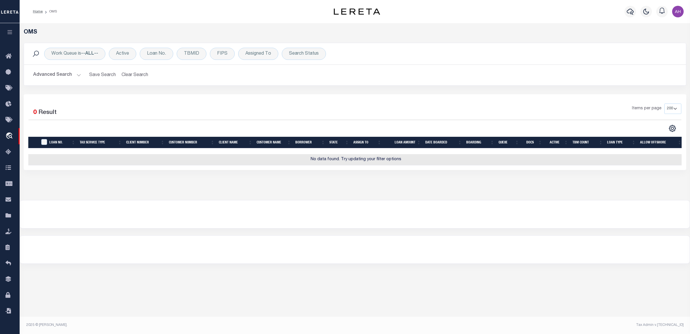
click at [72, 78] on button "Advanced Search" at bounding box center [57, 74] width 48 height 11
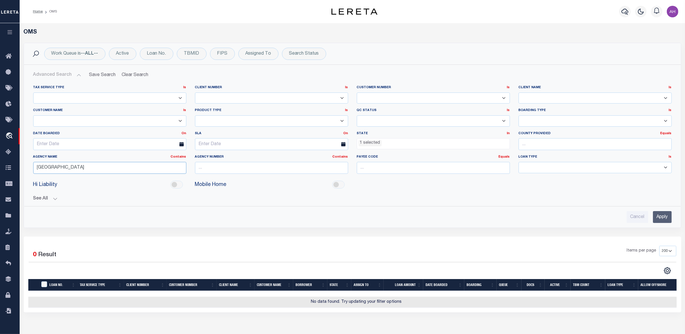
click at [72, 168] on input "RICHMOND COUNTY" at bounding box center [109, 168] width 153 height 12
paste input "MONROE"
type input "MONROE COUNTY"
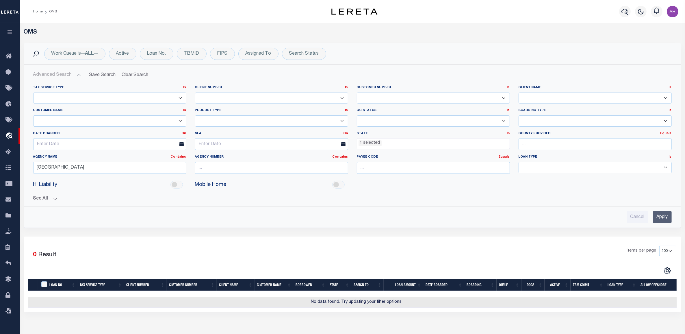
click at [661, 218] on input "Apply" at bounding box center [662, 217] width 19 height 12
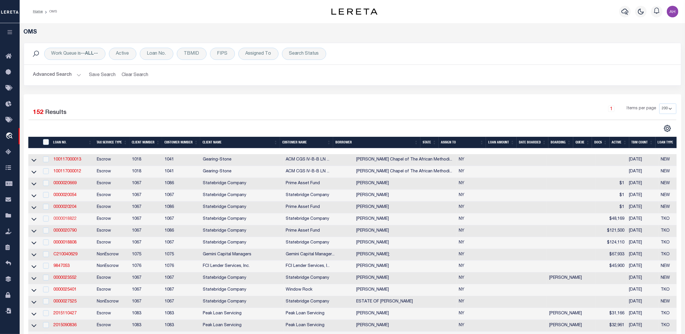
click at [67, 221] on link "0000018822" at bounding box center [64, 219] width 23 height 4
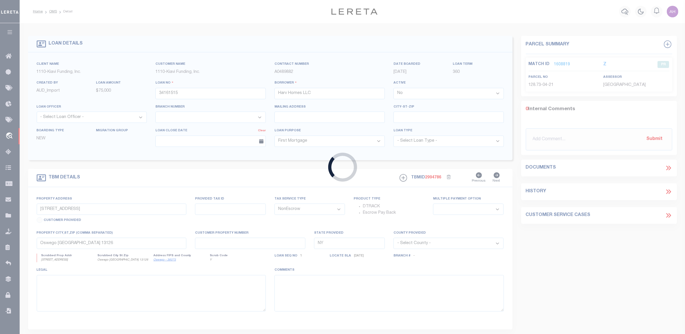
type input "0000018822"
type input "[PERSON_NAME]"
select select
type input "185 WEBSTER AVE"
type input "ROCHESTER,NY 14609-5103"
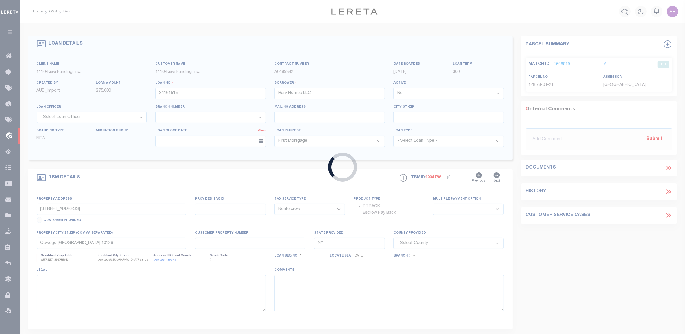
select select
select select "Escrow"
type input "185 WEBSTER AVE"
type input "ROCHESTER, NY 14609"
type input "0"
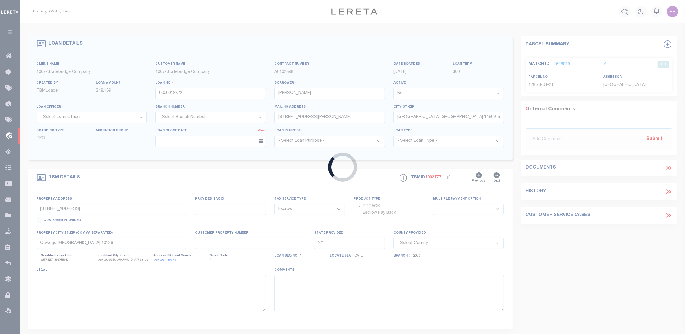
select select
select select "359"
select select
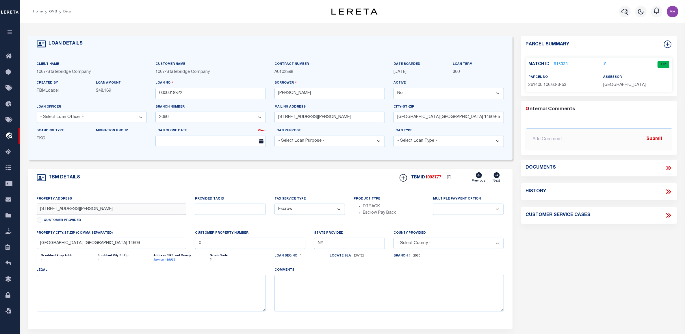
drag, startPoint x: 82, startPoint y: 212, endPoint x: 32, endPoint y: 210, distance: 50.0
click at [32, 210] on div "Property Address 185 WEBSTER AVE Customer Provided" at bounding box center [111, 213] width 159 height 34
click at [88, 246] on input "ROCHESTER, NY 14609" at bounding box center [112, 242] width 150 height 11
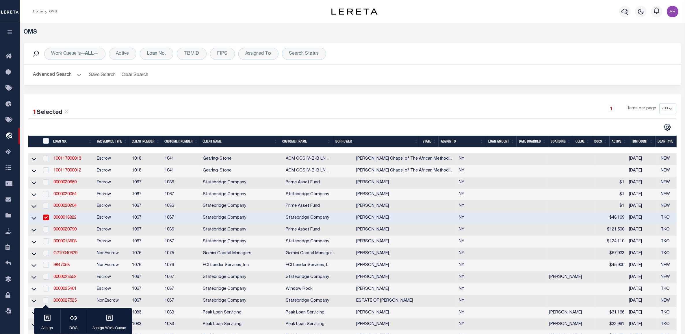
click at [67, 74] on button "Advanced Search" at bounding box center [57, 74] width 48 height 11
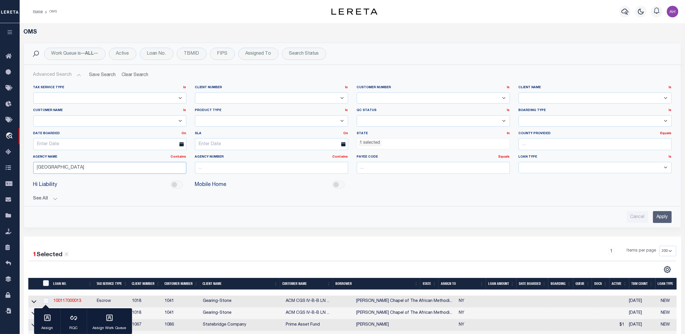
click at [45, 166] on input "MONROE COUNTY" at bounding box center [109, 168] width 153 height 12
paste input "Queens County"
click at [667, 217] on input "Apply" at bounding box center [662, 217] width 19 height 12
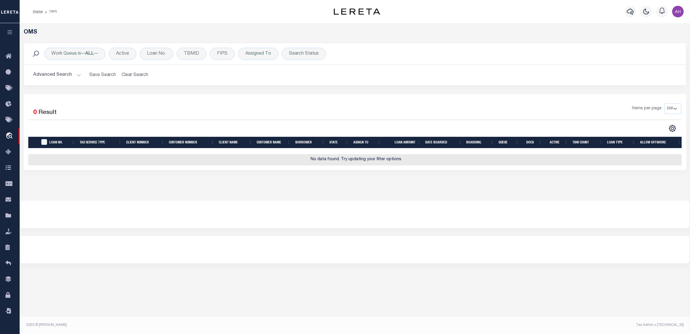
click at [42, 72] on button "Advanced Search" at bounding box center [57, 74] width 48 height 11
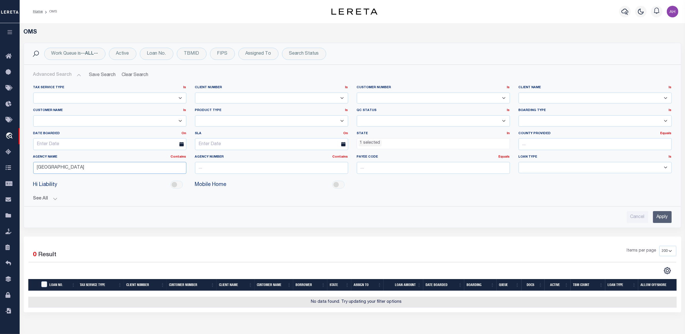
click at [84, 168] on input "Queens County" at bounding box center [109, 168] width 153 height 12
paste input "Wake"
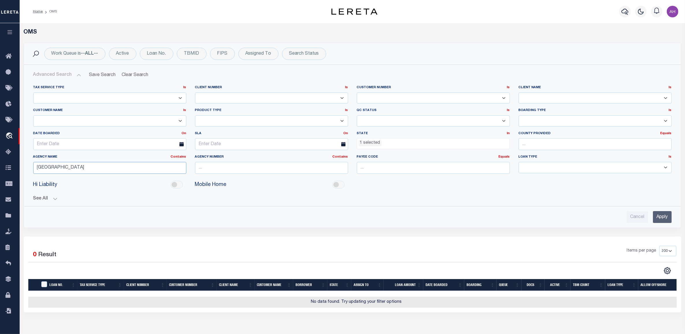
type input "Wake County"
click at [419, 145] on ul "1 selected" at bounding box center [433, 142] width 153 height 8
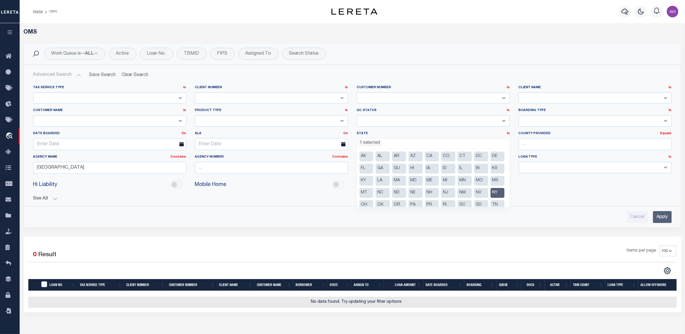
scroll to position [12, 0]
click at [390, 180] on li "NC" at bounding box center [382, 181] width 14 height 10
select select "NC"
click at [490, 186] on li "NY" at bounding box center [497, 181] width 14 height 10
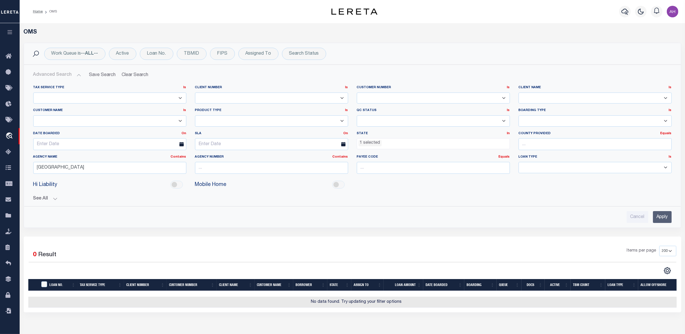
click at [558, 198] on button "See All" at bounding box center [352, 198] width 638 height 5
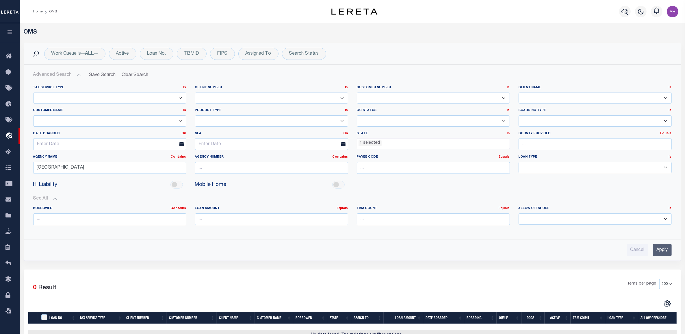
click at [658, 249] on input "Apply" at bounding box center [662, 250] width 19 height 12
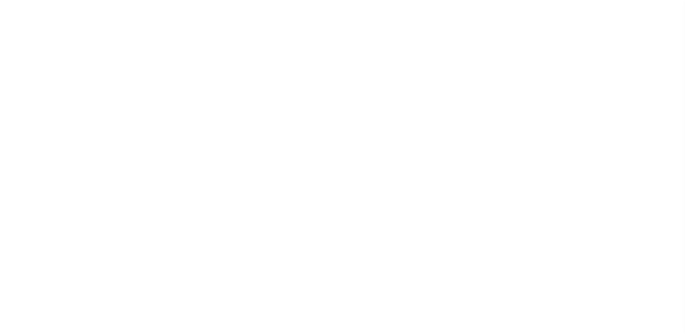
select select "False"
select select "350"
select select "Escrow"
select select
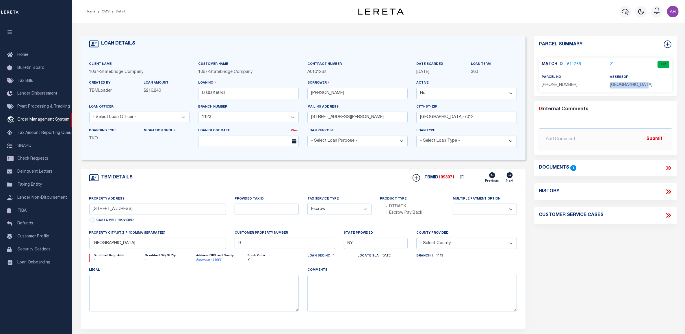
drag, startPoint x: 652, startPoint y: 84, endPoint x: 606, endPoint y: 83, distance: 46.5
click at [606, 83] on div "assessor RICHMOND COUNTY" at bounding box center [639, 81] width 68 height 14
copy span "RICHMOND COUNTY"
click at [574, 63] on link "611268" at bounding box center [574, 65] width 14 height 6
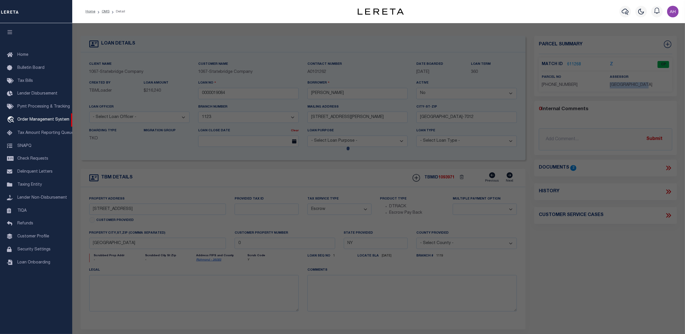
checkbox input "false"
select select "CP"
type input "STONE, ANDREW K"
type input "45 MORNINGSTAR ROAD"
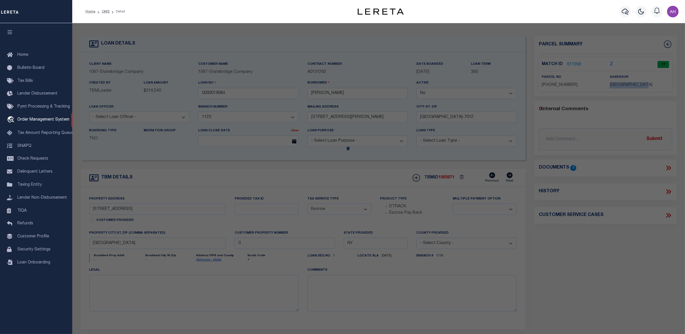
type input "NY"
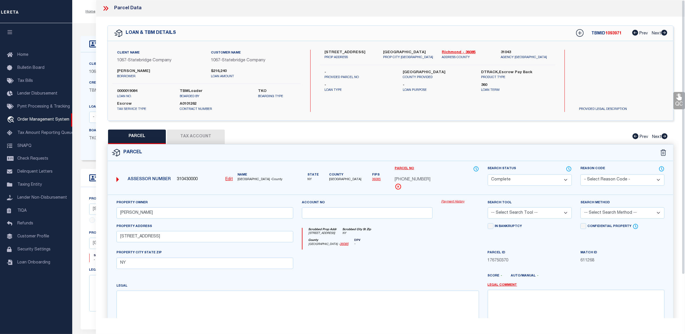
click at [201, 137] on button "Tax Account" at bounding box center [196, 136] width 58 height 14
select select "100"
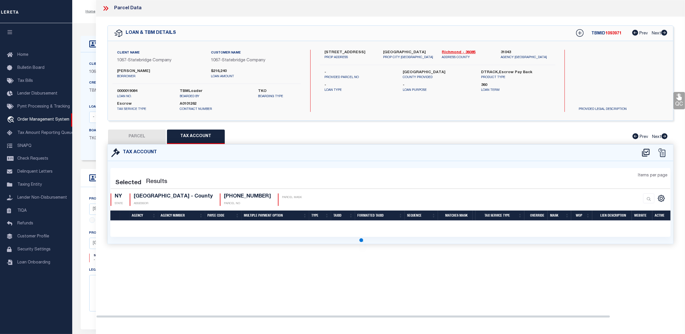
select select "100"
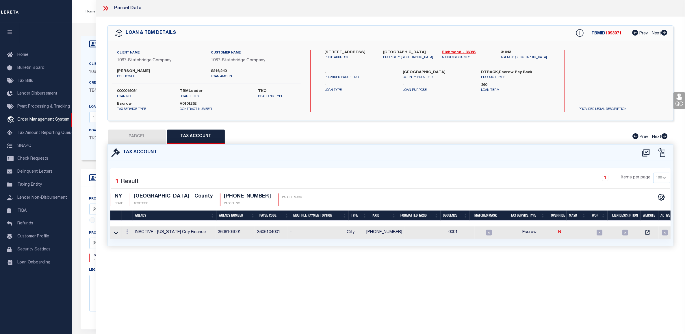
scroll to position [3, 0]
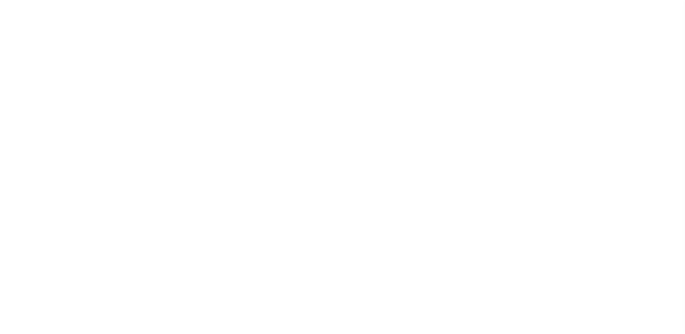
select select "False"
select select "Escrow"
select select
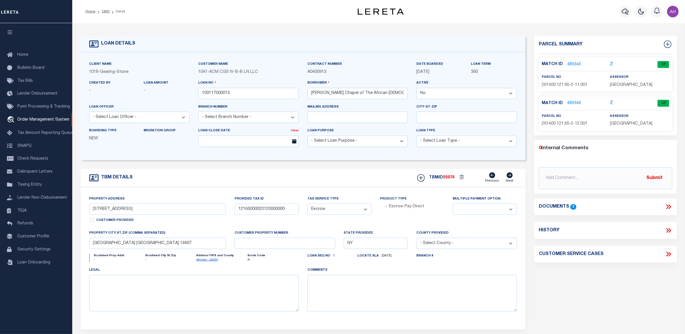
click at [573, 62] on link "489345" at bounding box center [574, 65] width 14 height 6
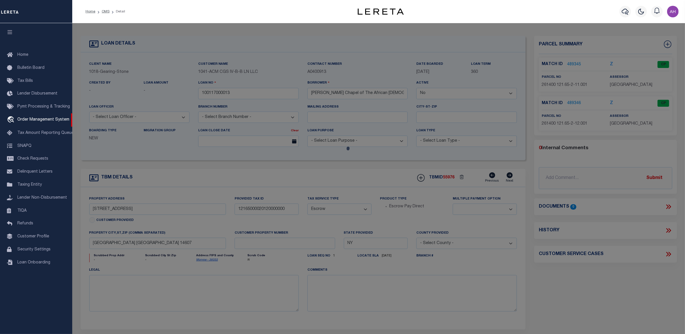
checkbox input "false"
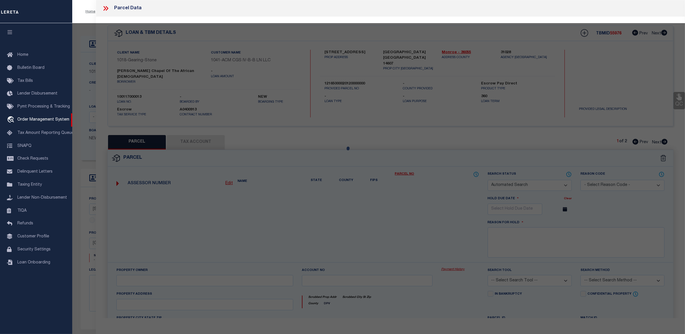
select select "CP"
checkbox input "false"
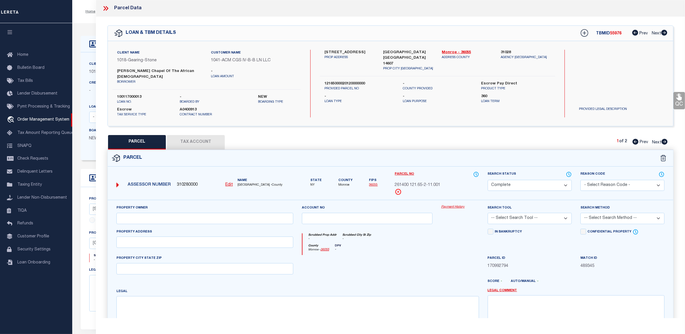
click at [202, 135] on button "Tax Account" at bounding box center [196, 142] width 58 height 14
select select "100"
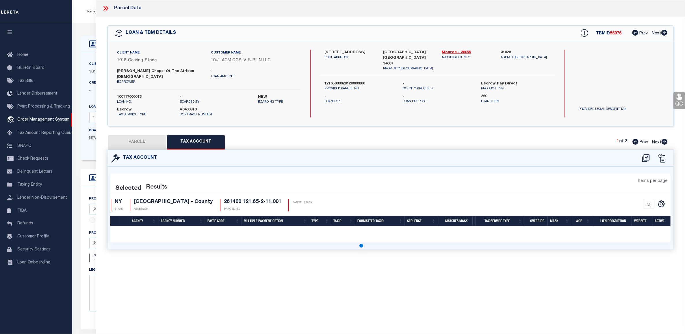
select select "100"
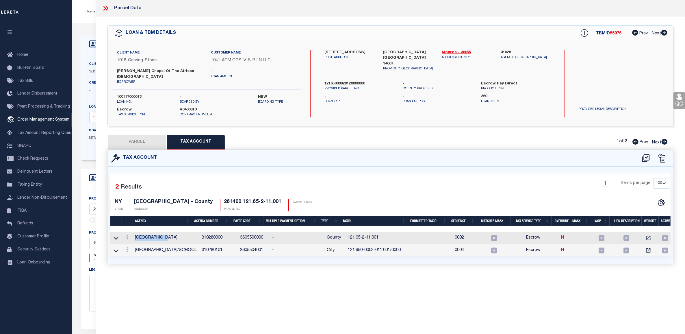
drag, startPoint x: 171, startPoint y: 230, endPoint x: 136, endPoint y: 234, distance: 35.4
click at [136, 234] on td "MONROE COUNTY" at bounding box center [166, 238] width 67 height 12
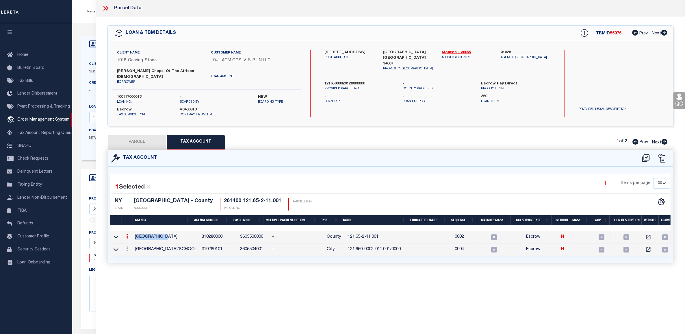
copy td "MONROE COUNTY"
click at [105, 8] on icon at bounding box center [104, 8] width 3 height 5
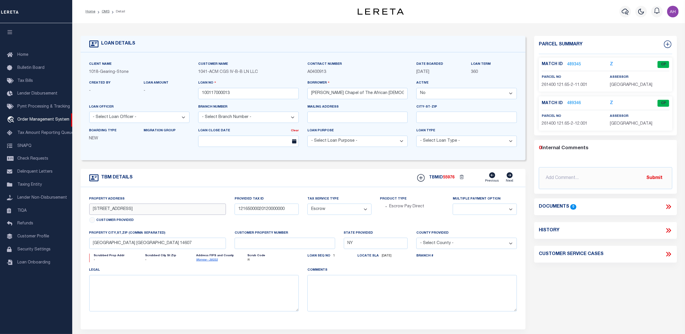
drag, startPoint x: 134, startPoint y: 213, endPoint x: 75, endPoint y: 212, distance: 59.2
click at [75, 212] on div "LOAN DETAILS Client Name 1018 - -" at bounding box center [378, 190] width 609 height 323
click at [146, 244] on input "Rochester NY 14607" at bounding box center [157, 242] width 137 height 11
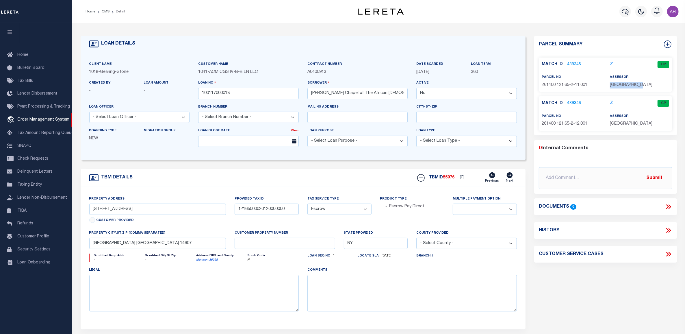
drag, startPoint x: 650, startPoint y: 84, endPoint x: 608, endPoint y: 84, distance: 41.9
click at [608, 84] on div "assessor MONROE COUNTY" at bounding box center [639, 81] width 68 height 14
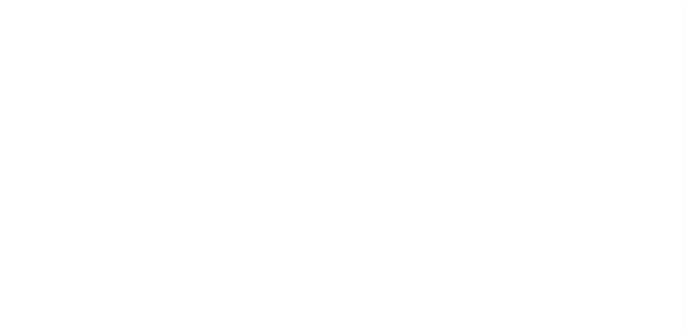
select select "False"
select select "110"
select select "33"
select select "NonEscrow"
select select
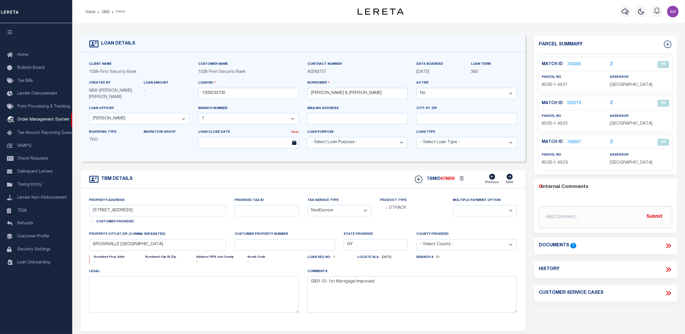
click at [578, 62] on link "745006" at bounding box center [574, 65] width 14 height 6
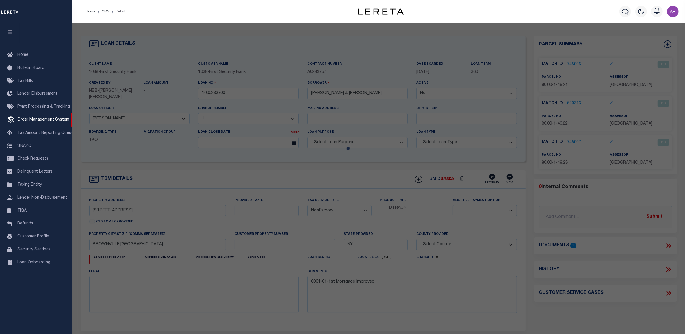
checkbox input "false"
select select "PR"
type input "[PERSON_NAME] & [PERSON_NAME]"
type input "MIDDLE RD"
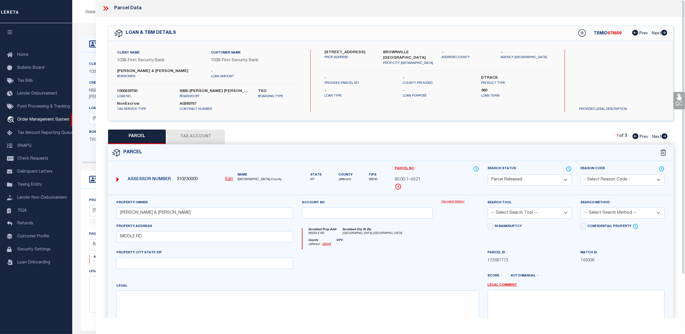
click at [209, 138] on button "Tax Account" at bounding box center [196, 136] width 58 height 14
select select "100"
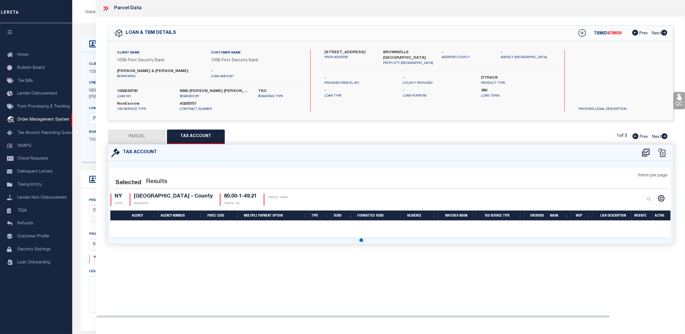
select select "100"
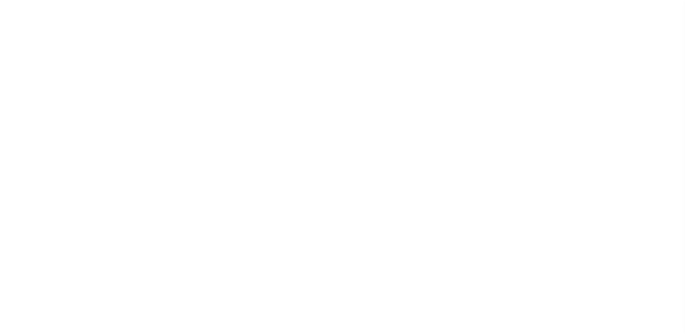
select select "False"
select select "363"
select select "10"
select select "Escrow"
select select
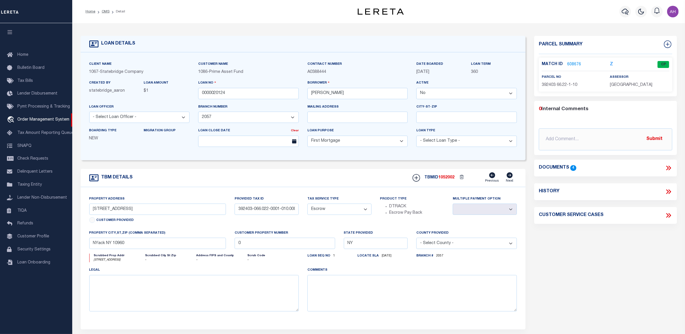
click at [575, 62] on link "608676" at bounding box center [574, 65] width 14 height 6
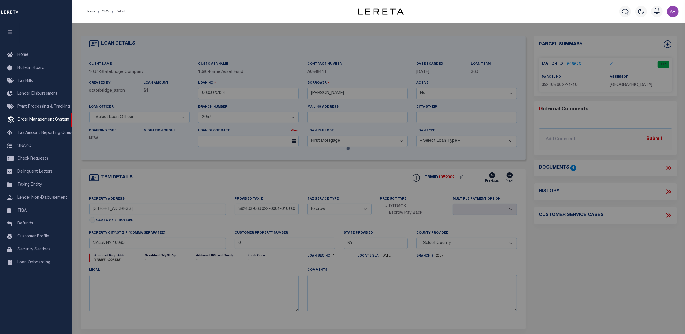
checkbox input "false"
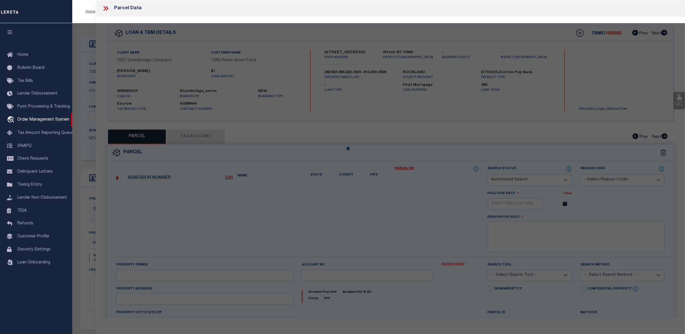
select select "CP"
type input "[PERSON_NAME] & [PERSON_NAME]"
type input "[STREET_ADDRESS]"
type input "Nyack NY 10960"
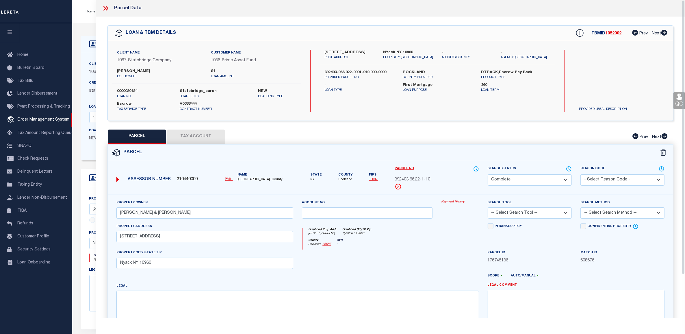
click at [200, 132] on button "Tax Account" at bounding box center [196, 136] width 58 height 14
select select "100"
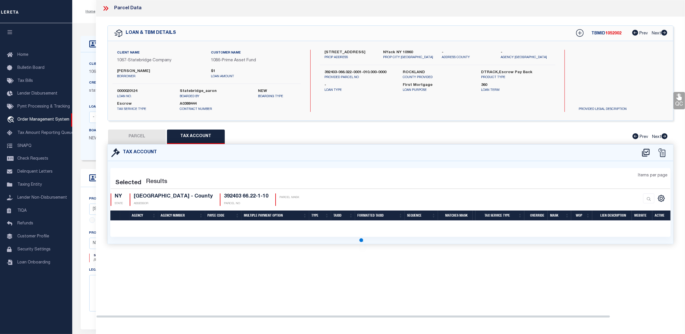
select select "100"
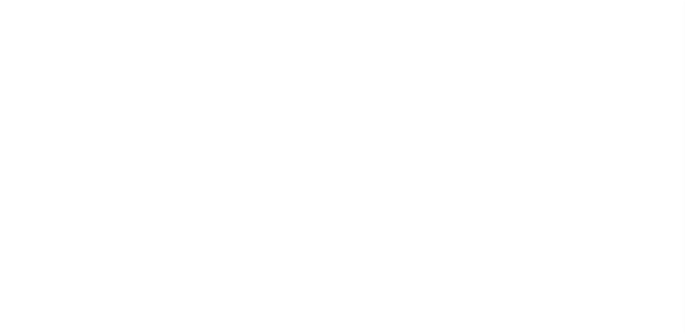
select select "False"
select select "Escrow"
select select
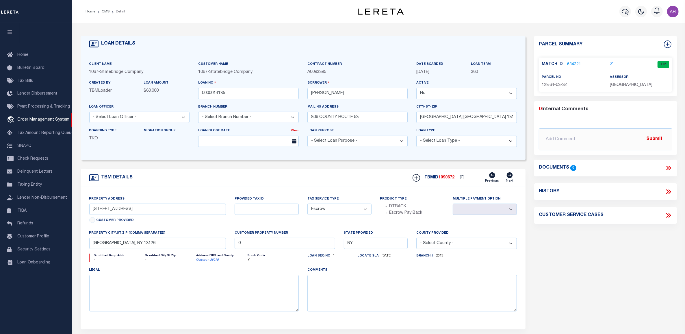
click at [573, 62] on link "634221" at bounding box center [574, 65] width 14 height 6
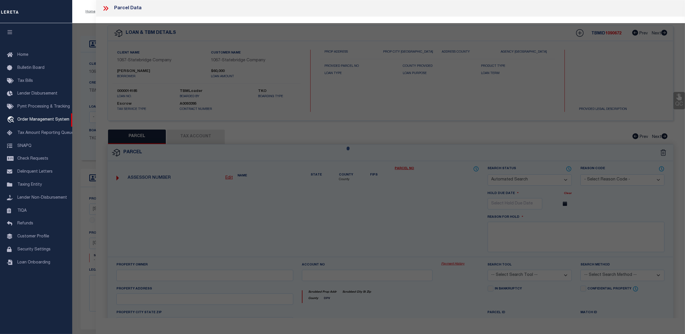
checkbox input "false"
select select "CP"
type input "[PERSON_NAME]"
type input "[STREET_ADDRESS]"
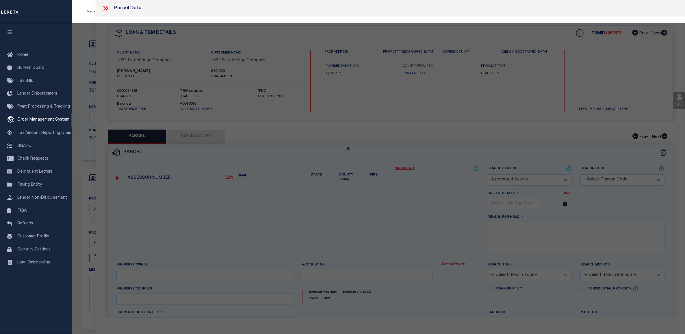
type input "Oswego [GEOGRAPHIC_DATA]"
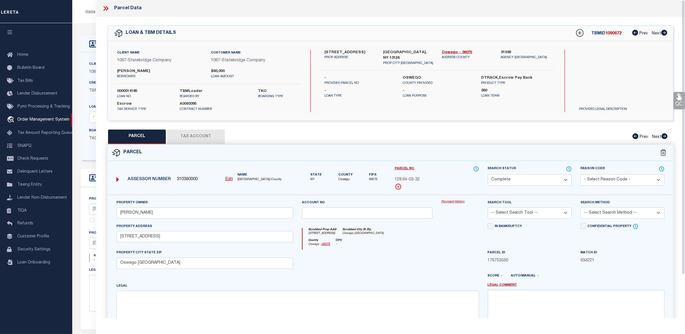
click at [194, 136] on button "Tax Account" at bounding box center [196, 136] width 58 height 14
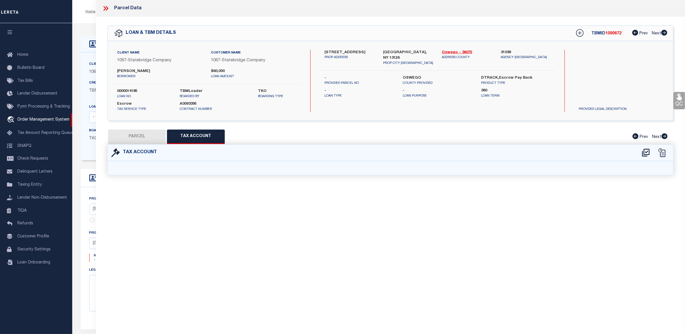
select select "100"
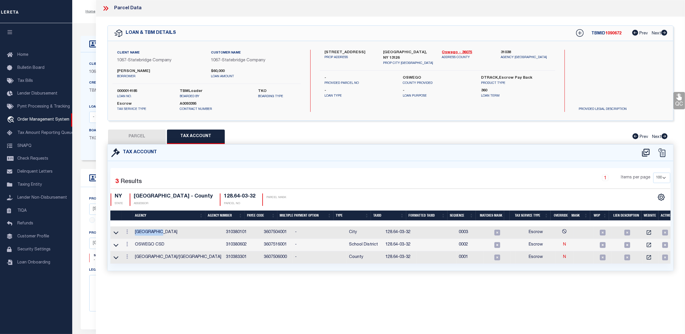
drag, startPoint x: 166, startPoint y: 231, endPoint x: 136, endPoint y: 233, distance: 30.1
click at [136, 233] on td "[GEOGRAPHIC_DATA]" at bounding box center [178, 232] width 91 height 12
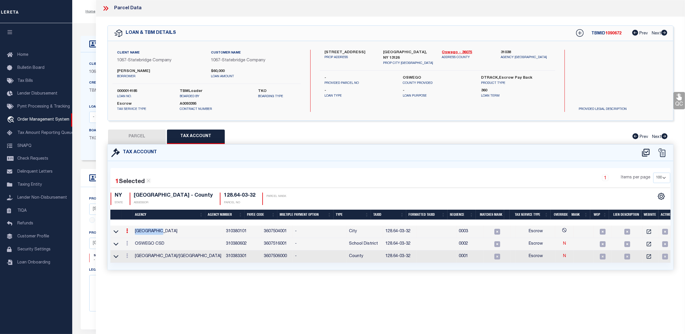
copy td "[GEOGRAPHIC_DATA]"
